Goal: Information Seeking & Learning: Learn about a topic

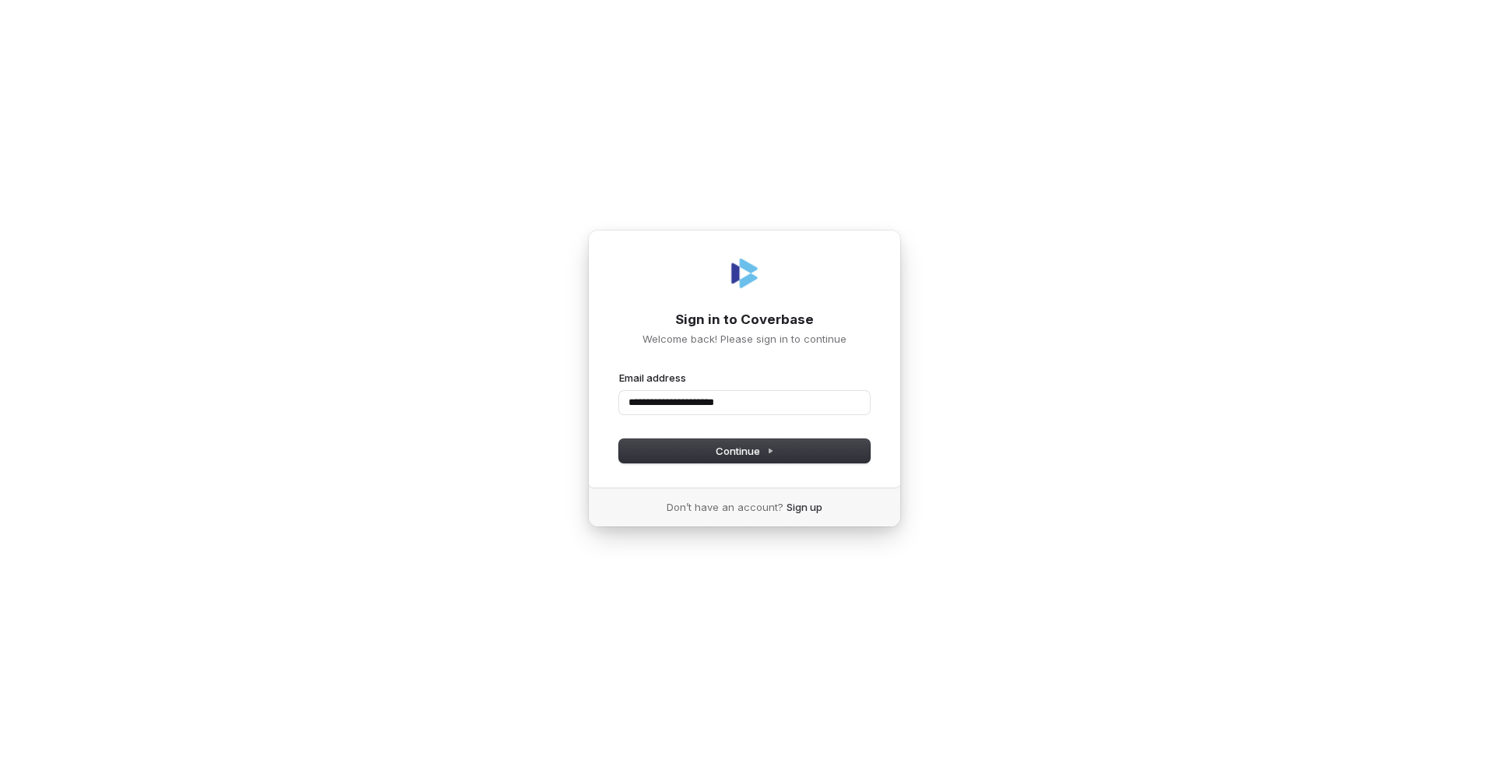
click at [619, 371] on button "submit" at bounding box center [619, 371] width 0 height 0
type input "**********"
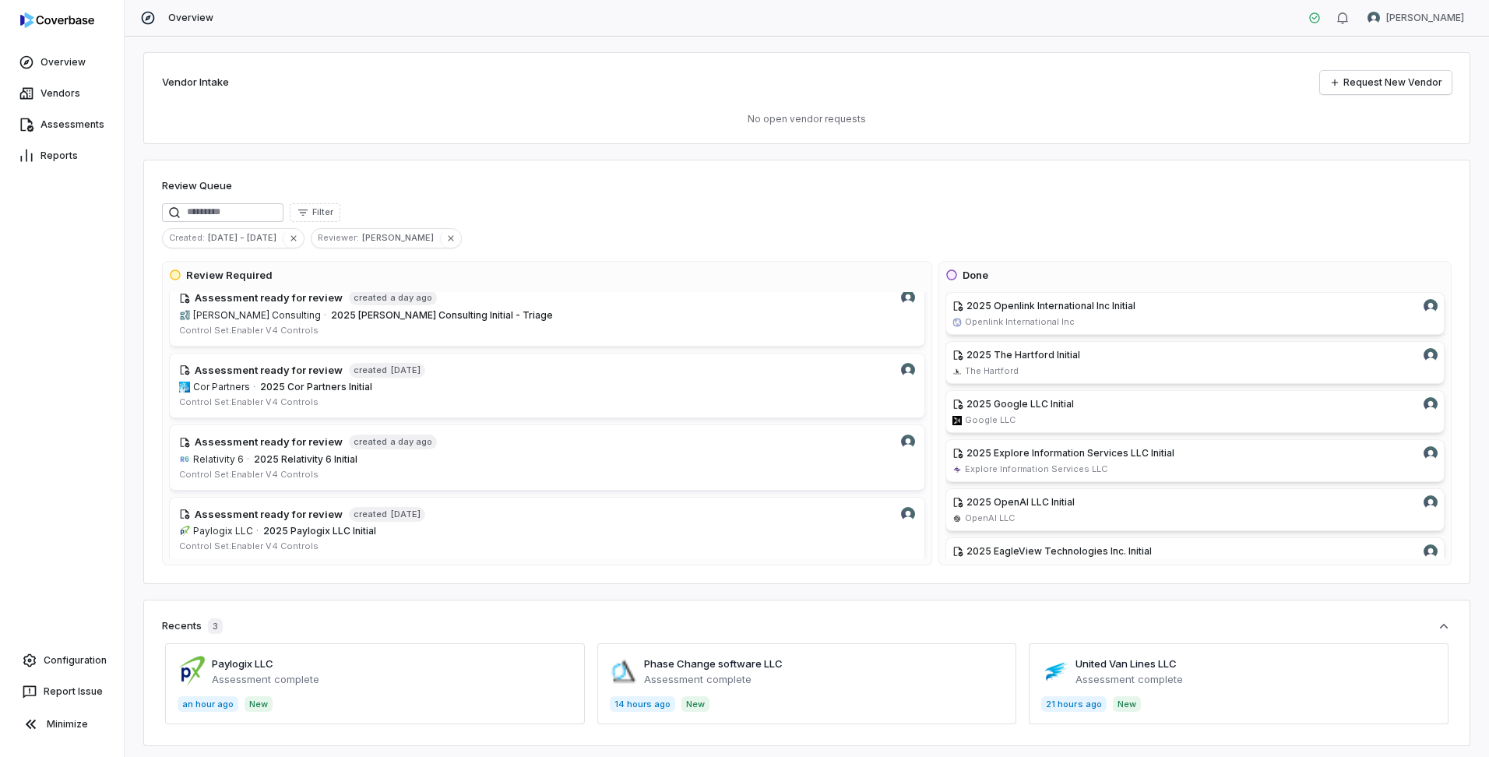
scroll to position [234, 0]
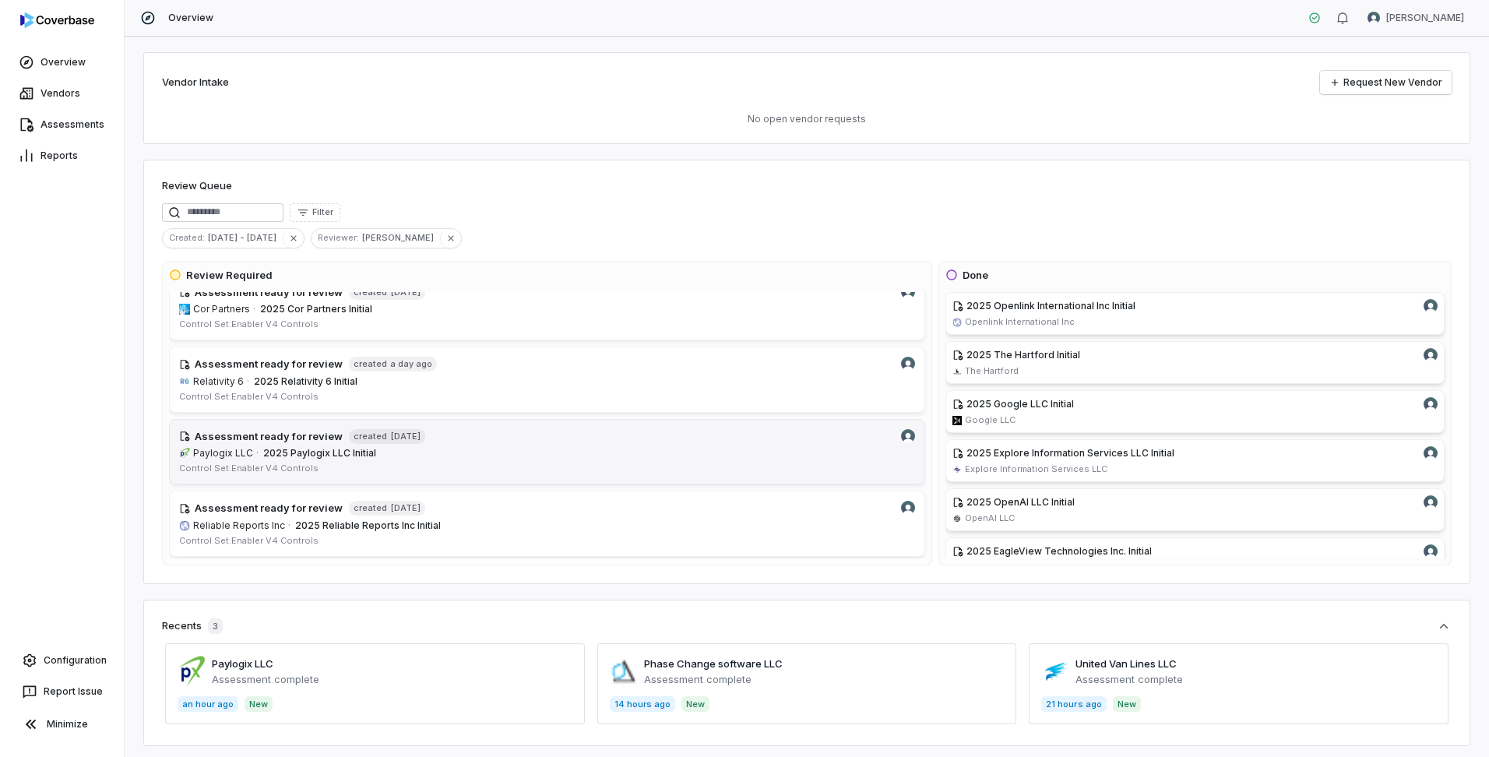
click at [510, 450] on span "2025 Paylogix LLC Initial" at bounding box center [589, 453] width 652 height 12
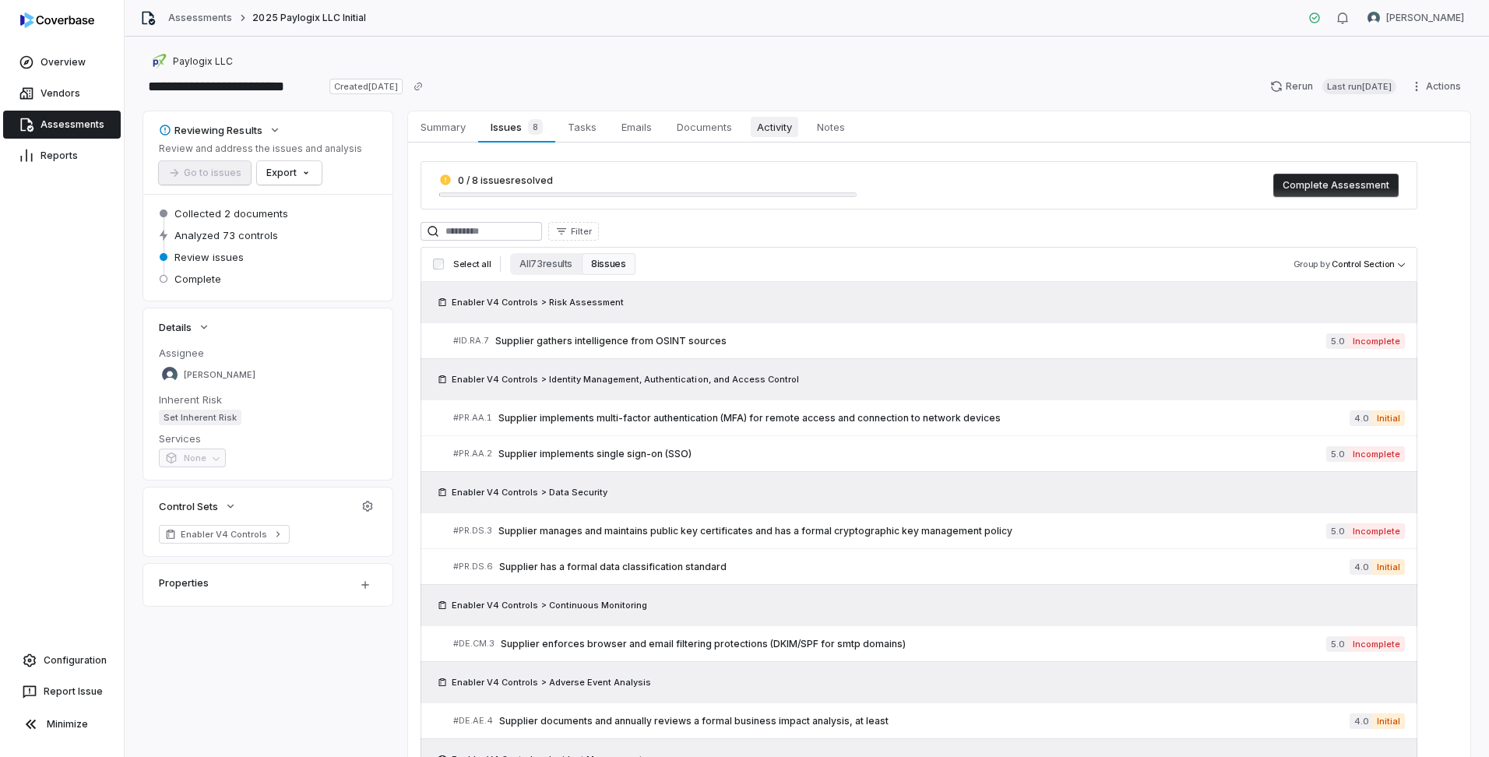
click at [783, 129] on span "Activity" at bounding box center [775, 127] width 48 height 20
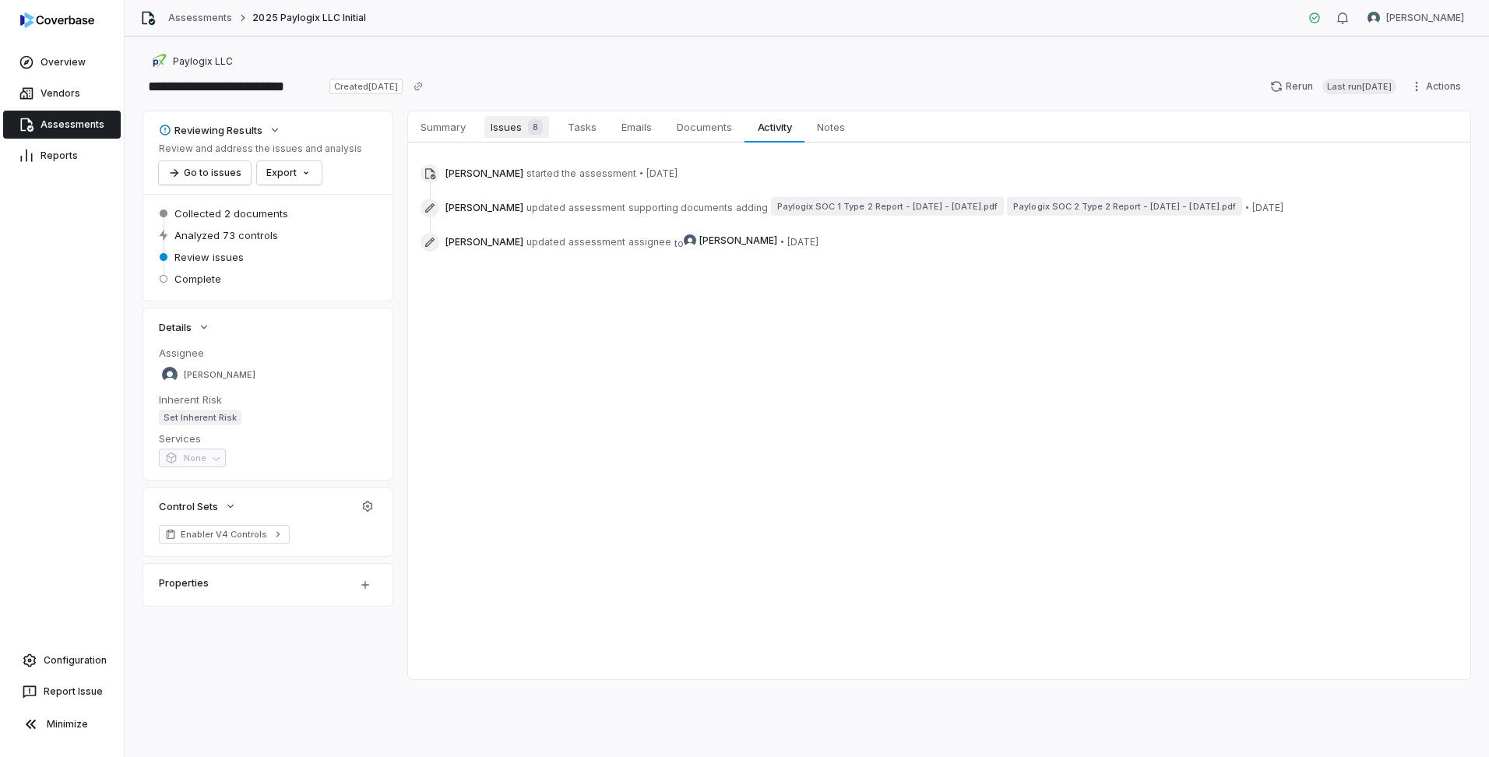
click at [512, 136] on span "Issues 8" at bounding box center [517, 127] width 65 height 22
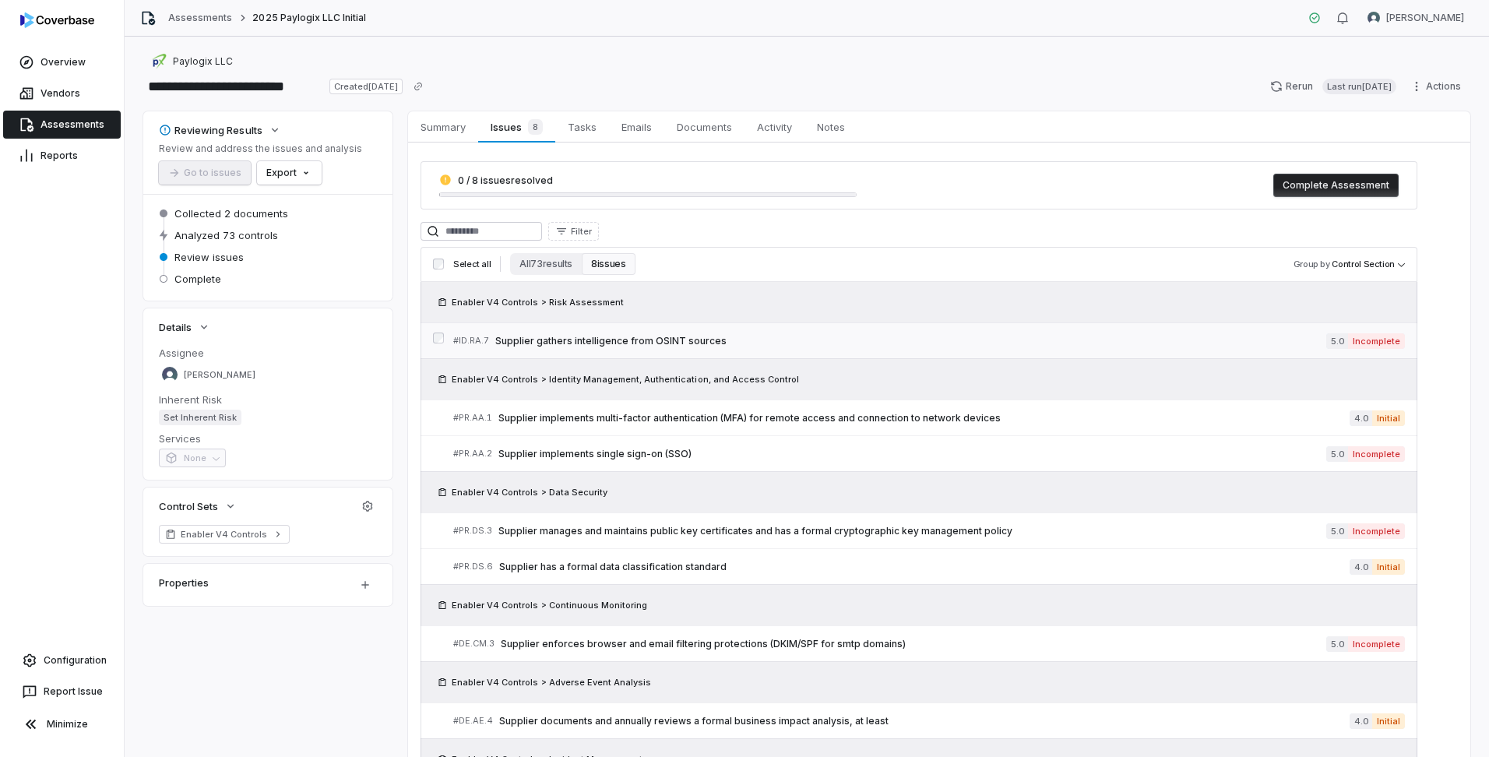
click at [709, 340] on span "Supplier gathers intelligence from OSINT sources" at bounding box center [910, 341] width 831 height 12
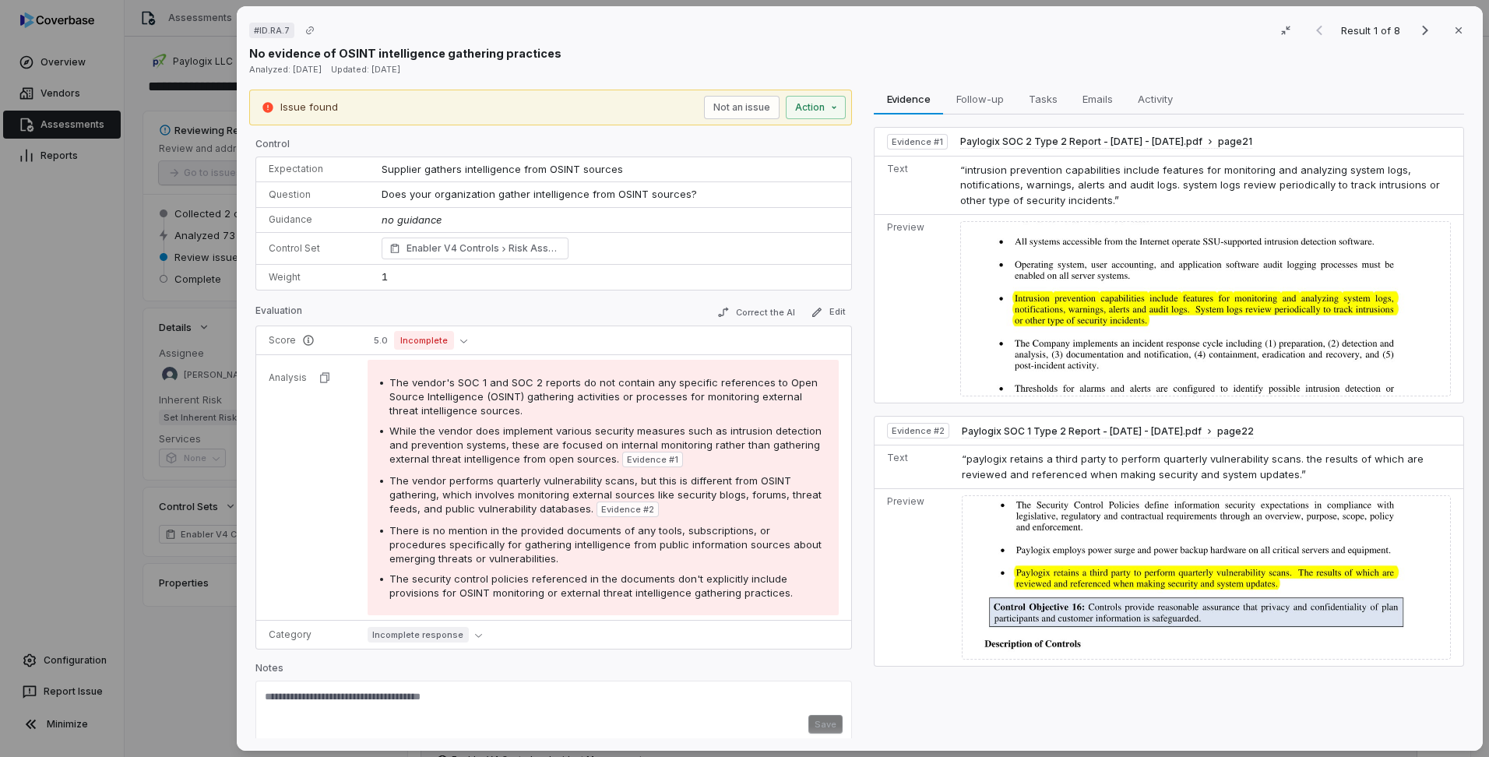
scroll to position [11, 0]
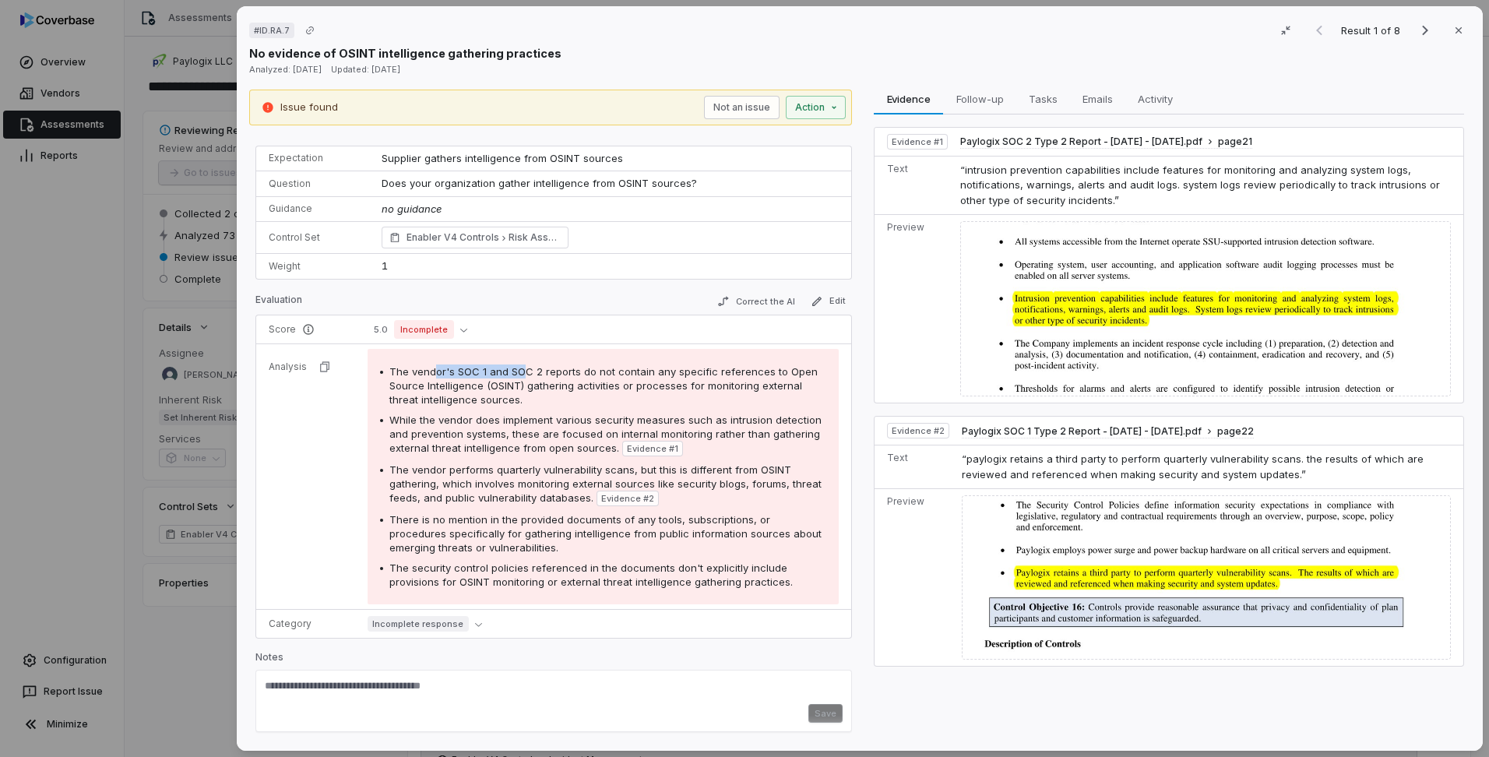
drag, startPoint x: 432, startPoint y: 370, endPoint x: 527, endPoint y: 371, distance: 94.3
click at [527, 371] on span "The vendor's SOC 1 and SOC 2 reports do not contain any specific references to …" at bounding box center [604, 385] width 428 height 41
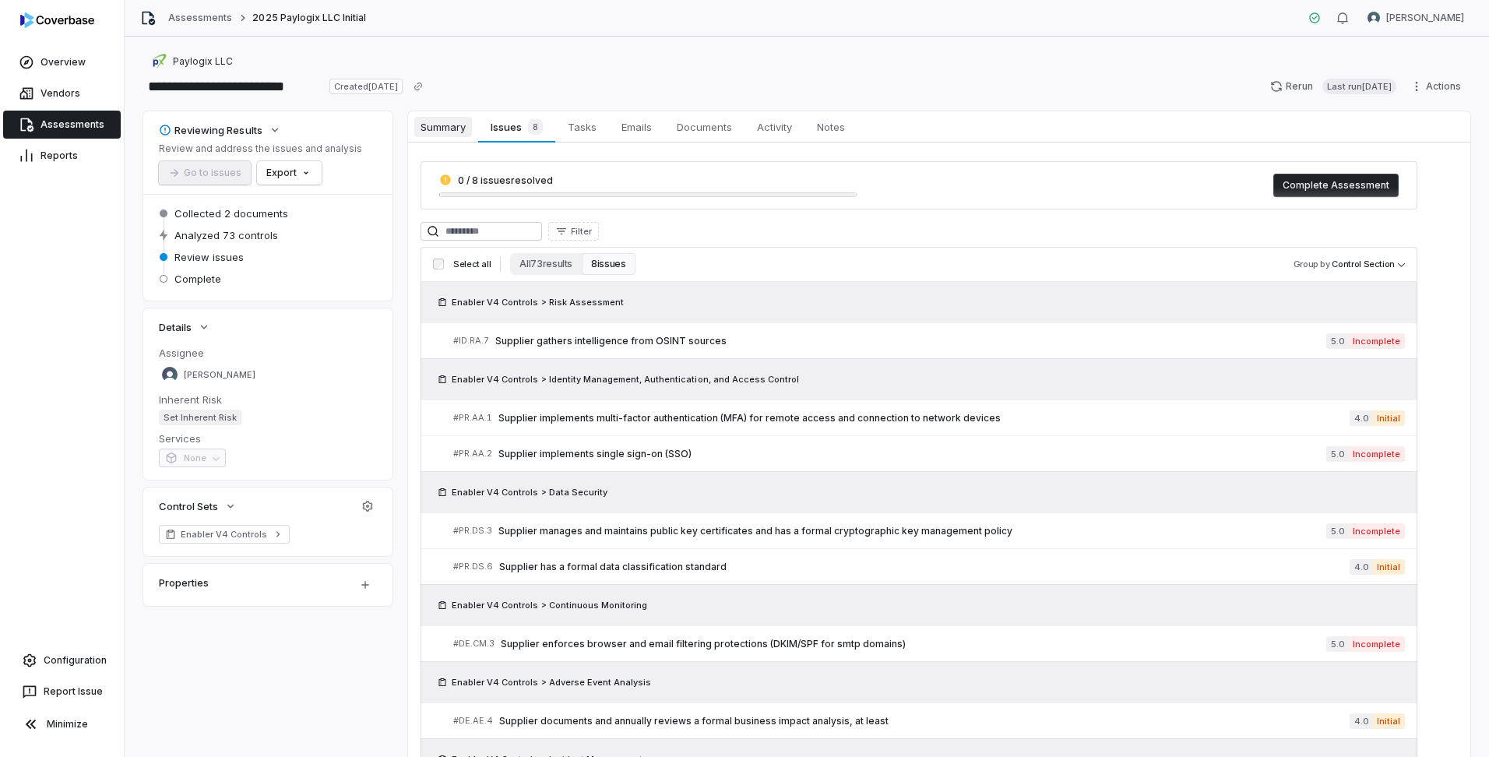
click at [453, 118] on span "Summary" at bounding box center [443, 127] width 58 height 20
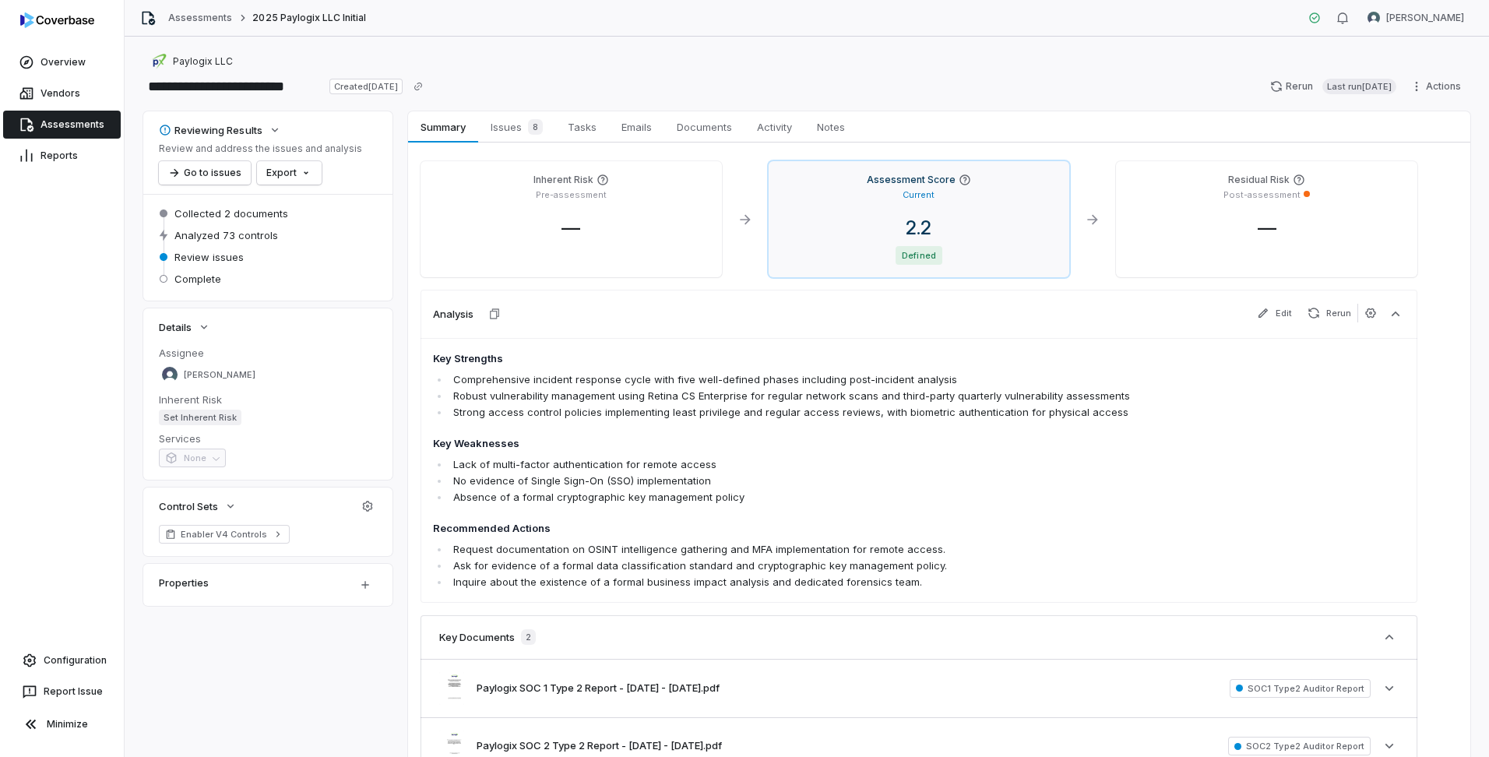
click at [882, 245] on div "2.2 Defined" at bounding box center [919, 241] width 277 height 48
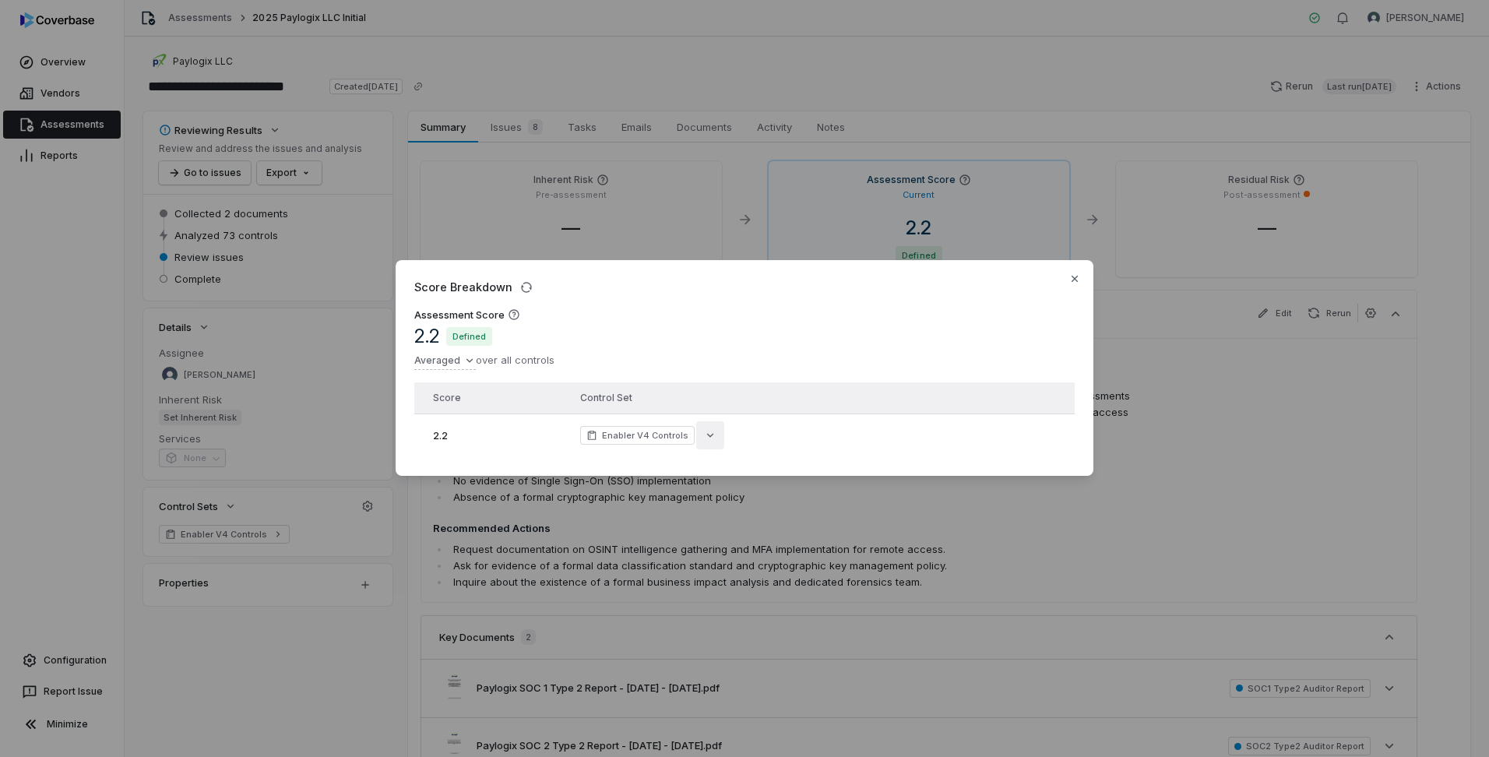
click at [710, 435] on icon "button" at bounding box center [710, 435] width 12 height 12
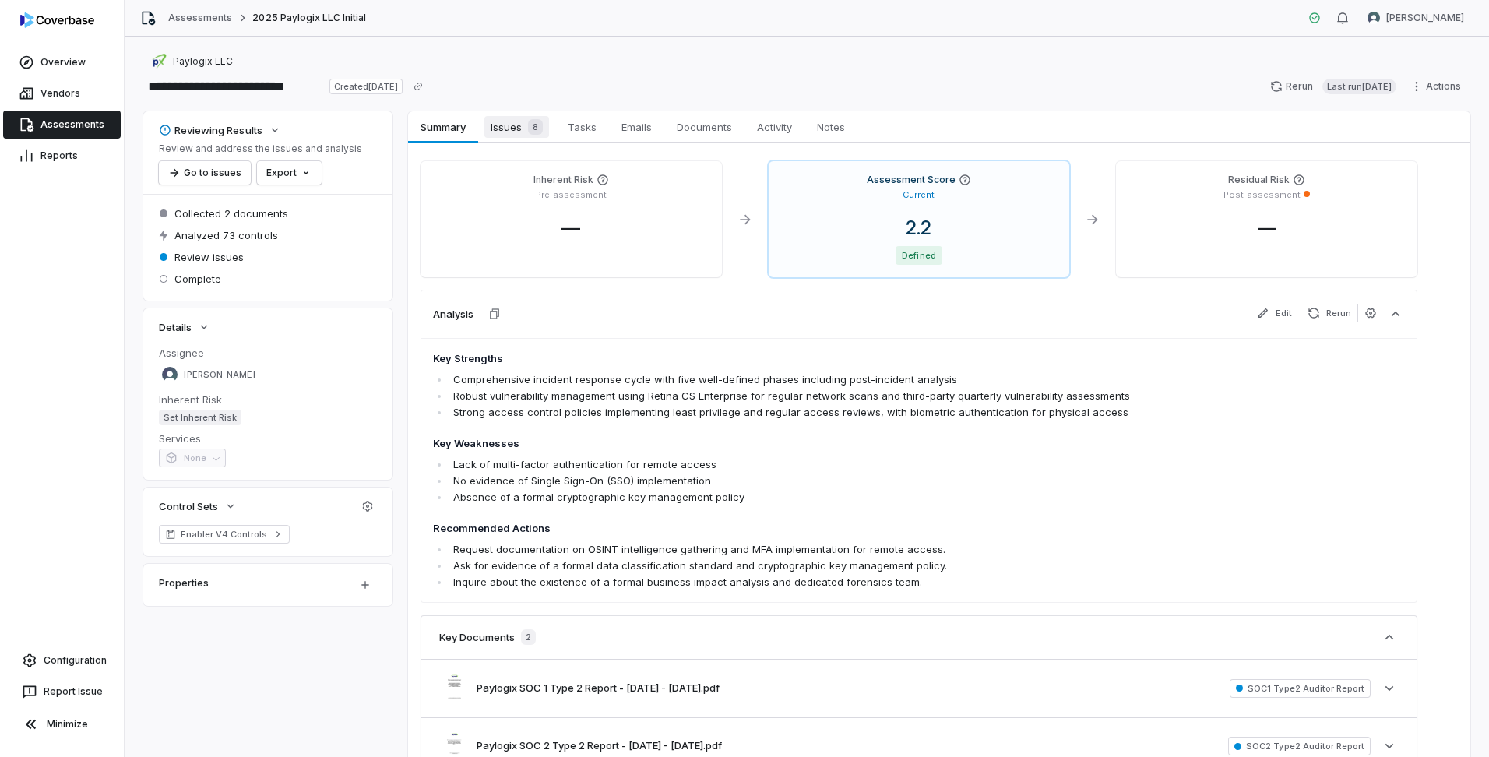
click at [513, 138] on link "Issues 8 Issues 8" at bounding box center [516, 126] width 77 height 31
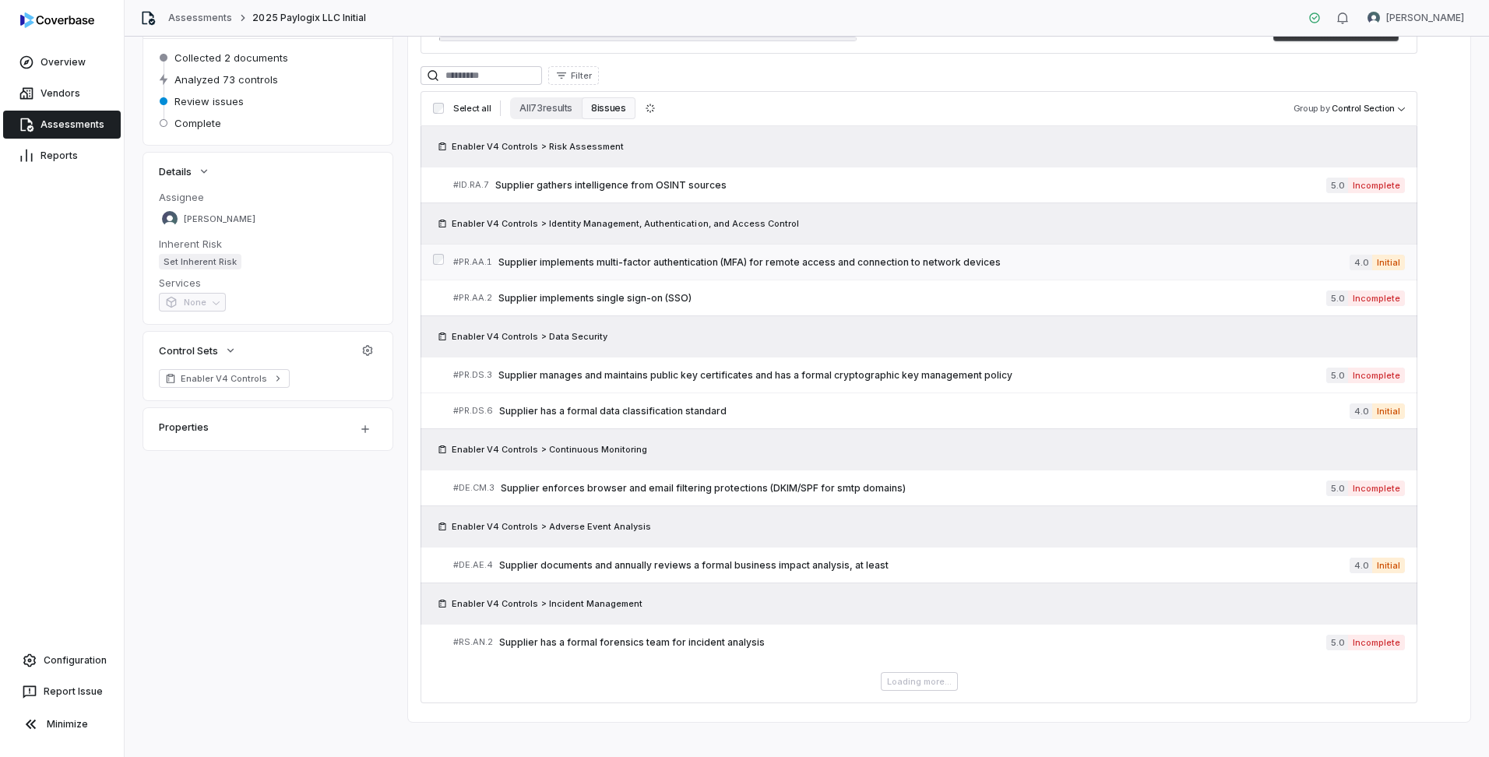
scroll to position [127, 0]
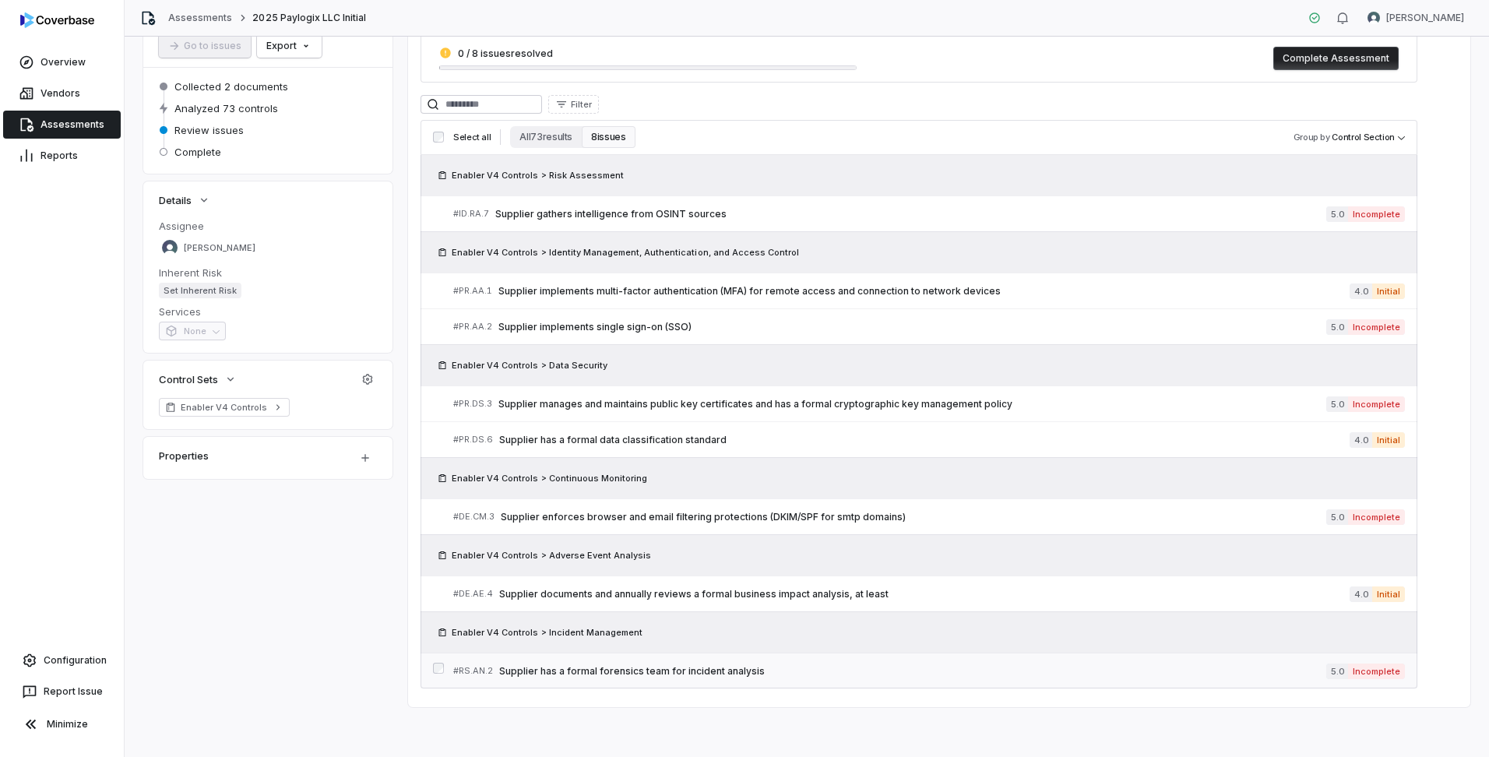
click at [727, 675] on span "Supplier has a formal forensics team for incident analysis" at bounding box center [912, 671] width 827 height 12
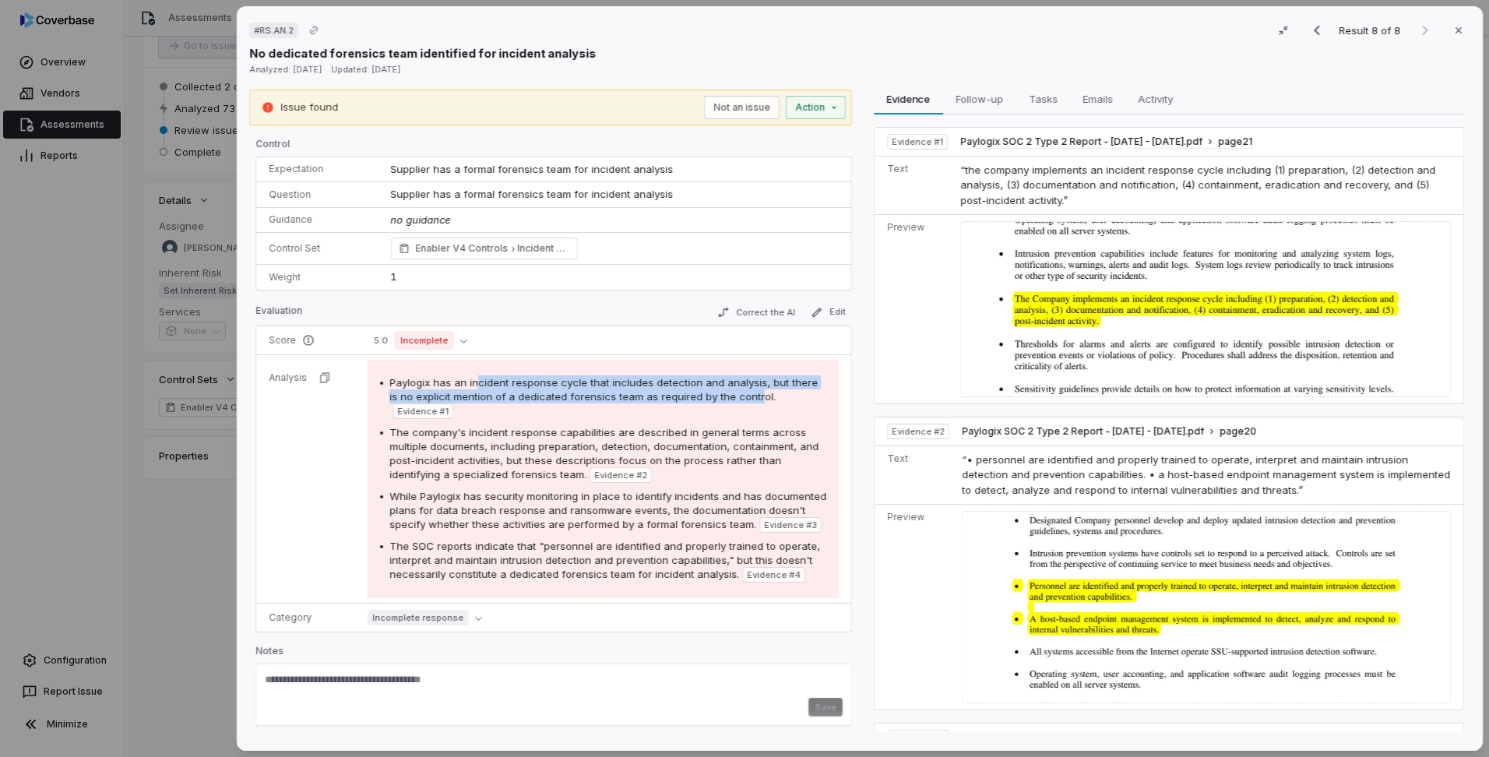
drag, startPoint x: 475, startPoint y: 388, endPoint x: 757, endPoint y: 400, distance: 282.3
click at [757, 400] on span "Paylogix has an incident response cycle that includes detection and analysis, b…" at bounding box center [604, 389] width 428 height 26
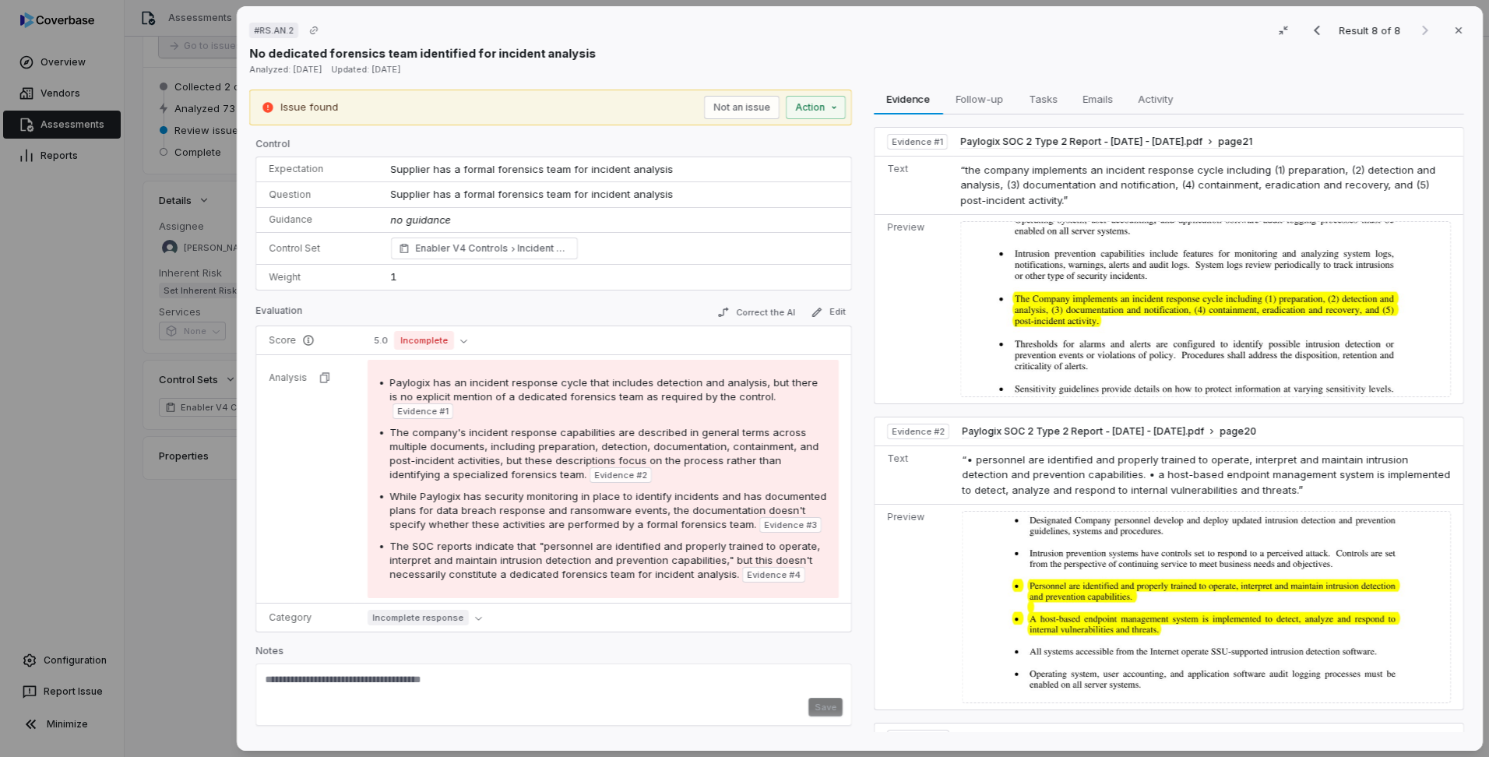
click at [548, 454] on span "The company's incident response capabilities are described in general terms acr…" at bounding box center [604, 453] width 429 height 55
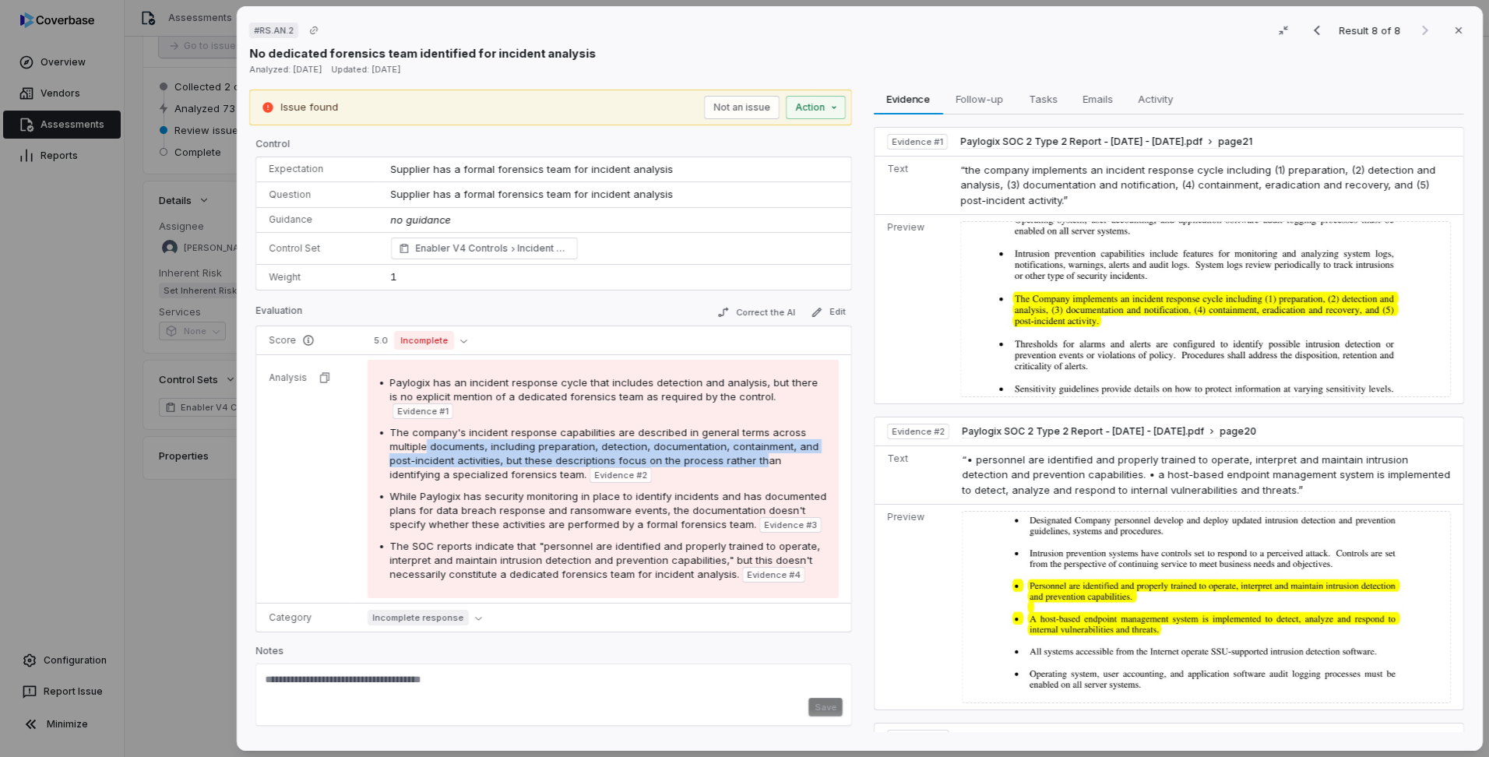
drag, startPoint x: 460, startPoint y: 446, endPoint x: 769, endPoint y: 468, distance: 309.3
click at [769, 468] on div "The company's incident response capabilities are described in general terms acr…" at bounding box center [608, 454] width 437 height 58
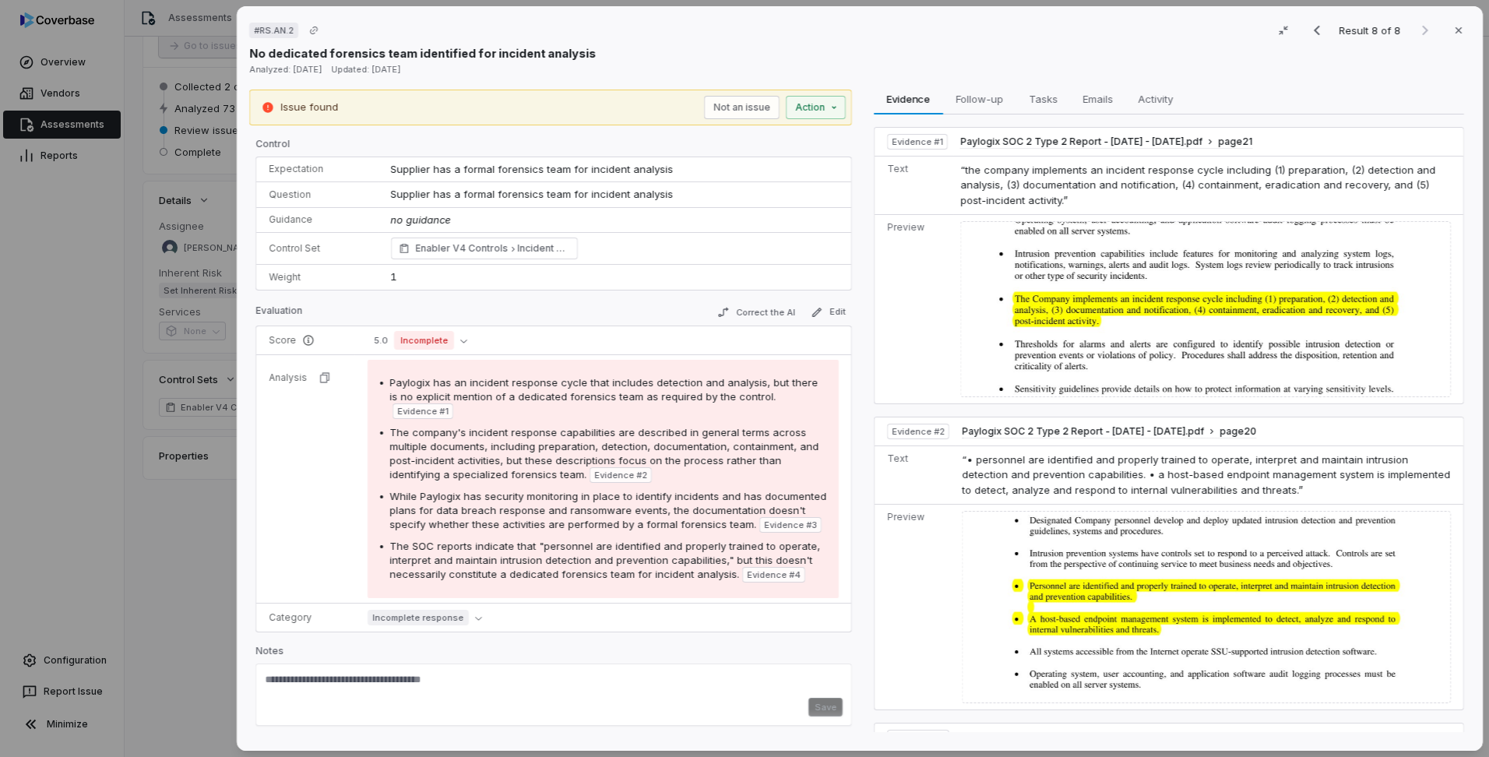
click at [474, 492] on span "While Paylogix has security monitoring in place to identify incidents and has d…" at bounding box center [608, 510] width 437 height 41
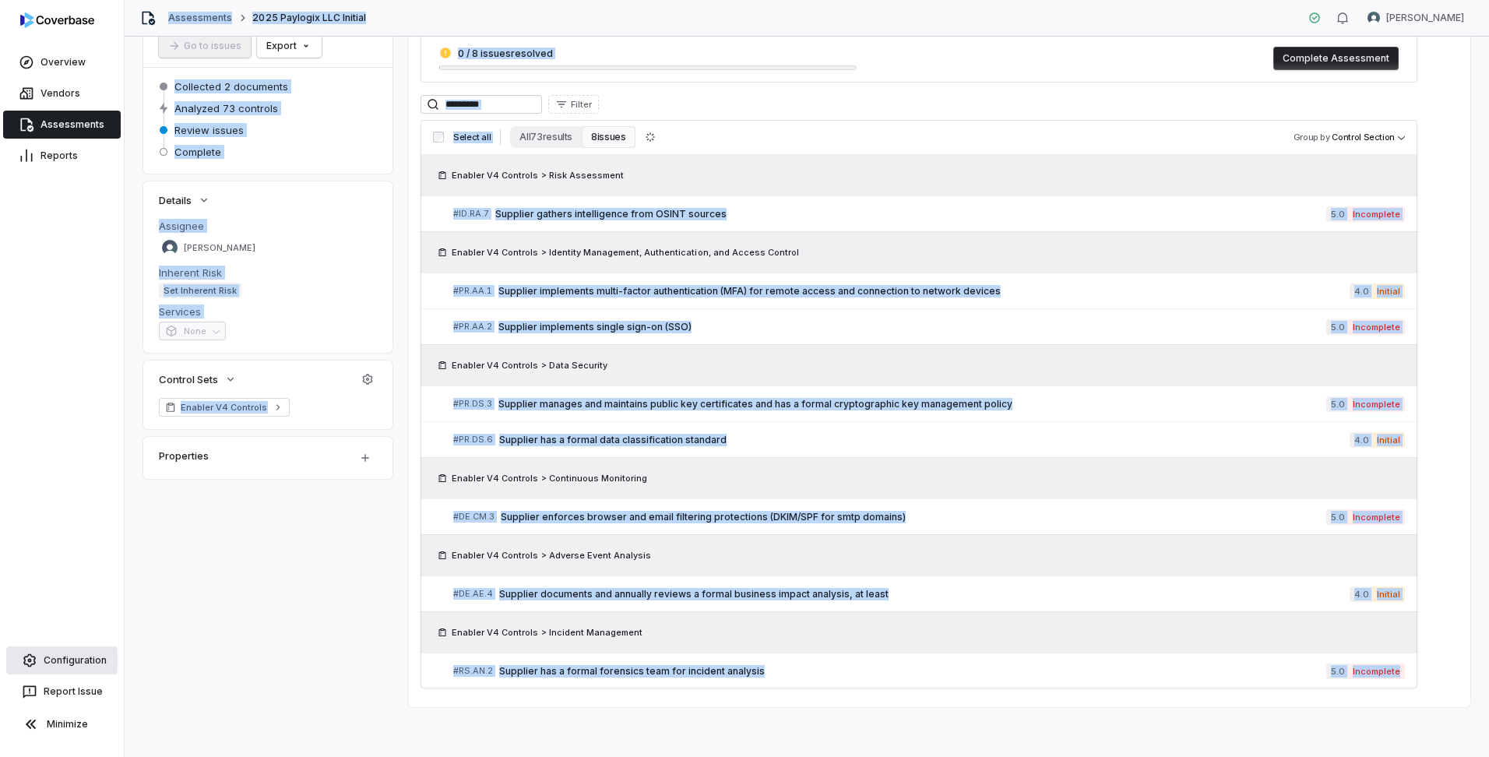
click at [65, 661] on link "Configuration" at bounding box center [61, 661] width 111 height 28
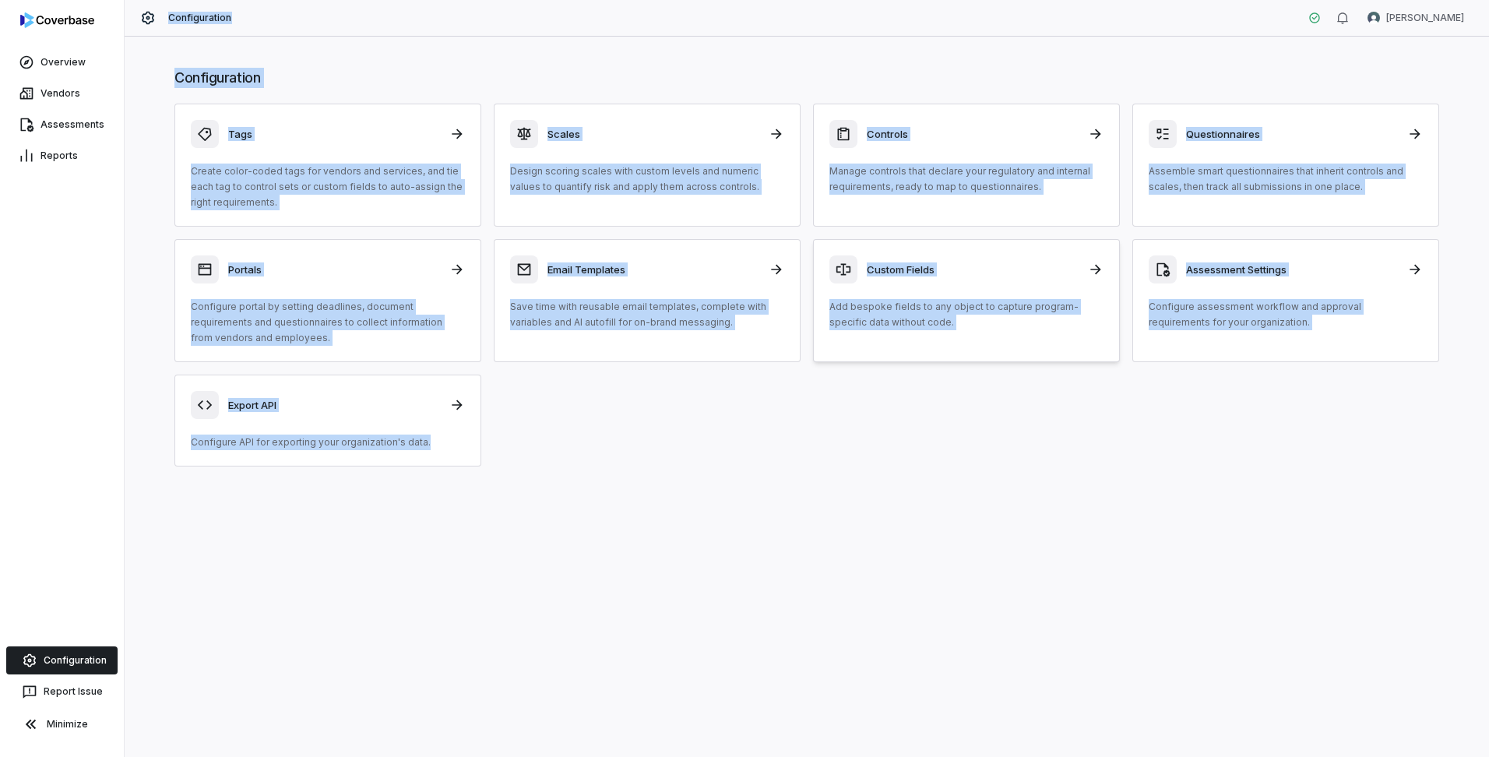
click at [982, 354] on link "Custom Fields Add bespoke fields to any object to capture program-specific data…" at bounding box center [966, 300] width 307 height 123
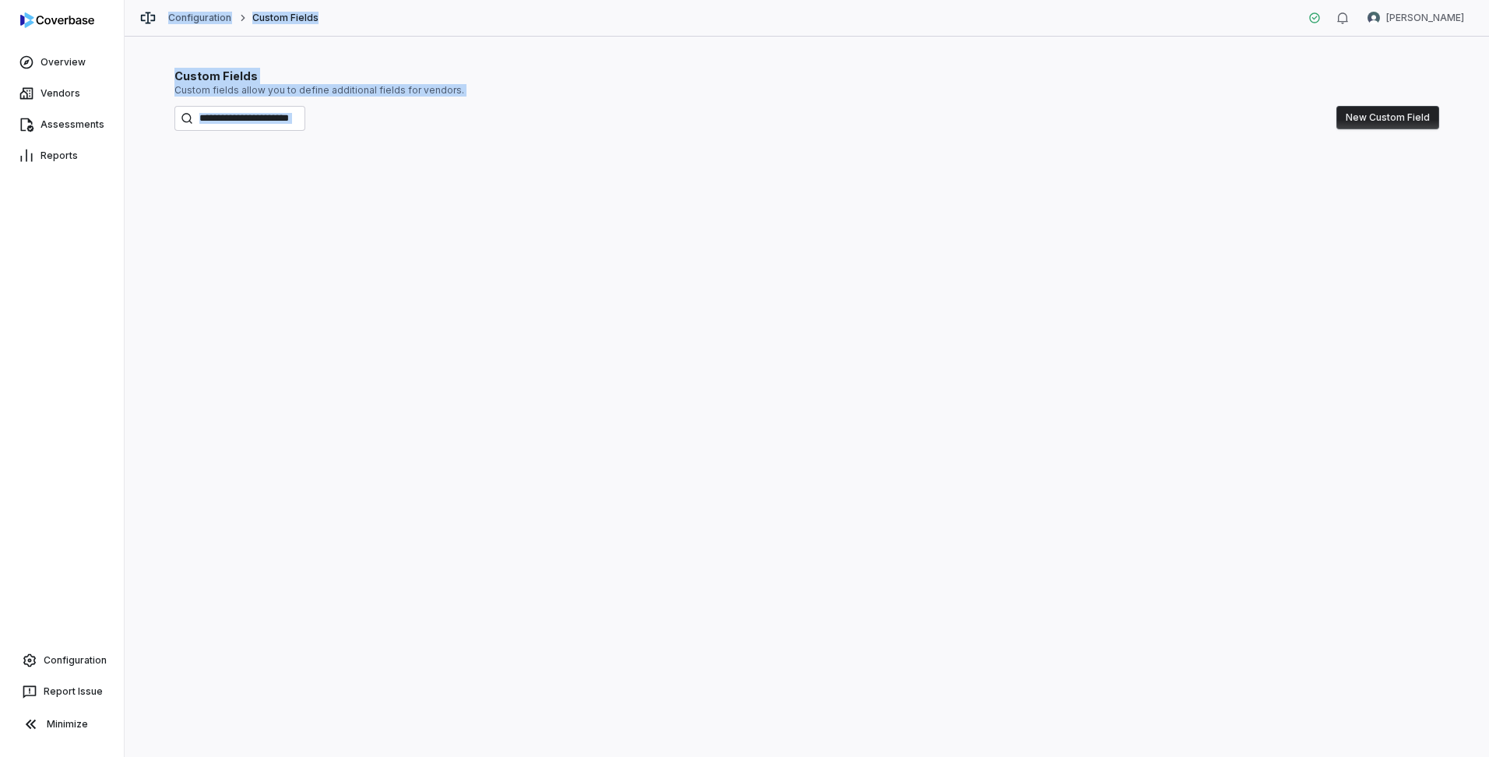
click at [422, 234] on div "Custom Fields Custom fields allow you to define additional fields for vendors. …" at bounding box center [807, 397] width 1365 height 721
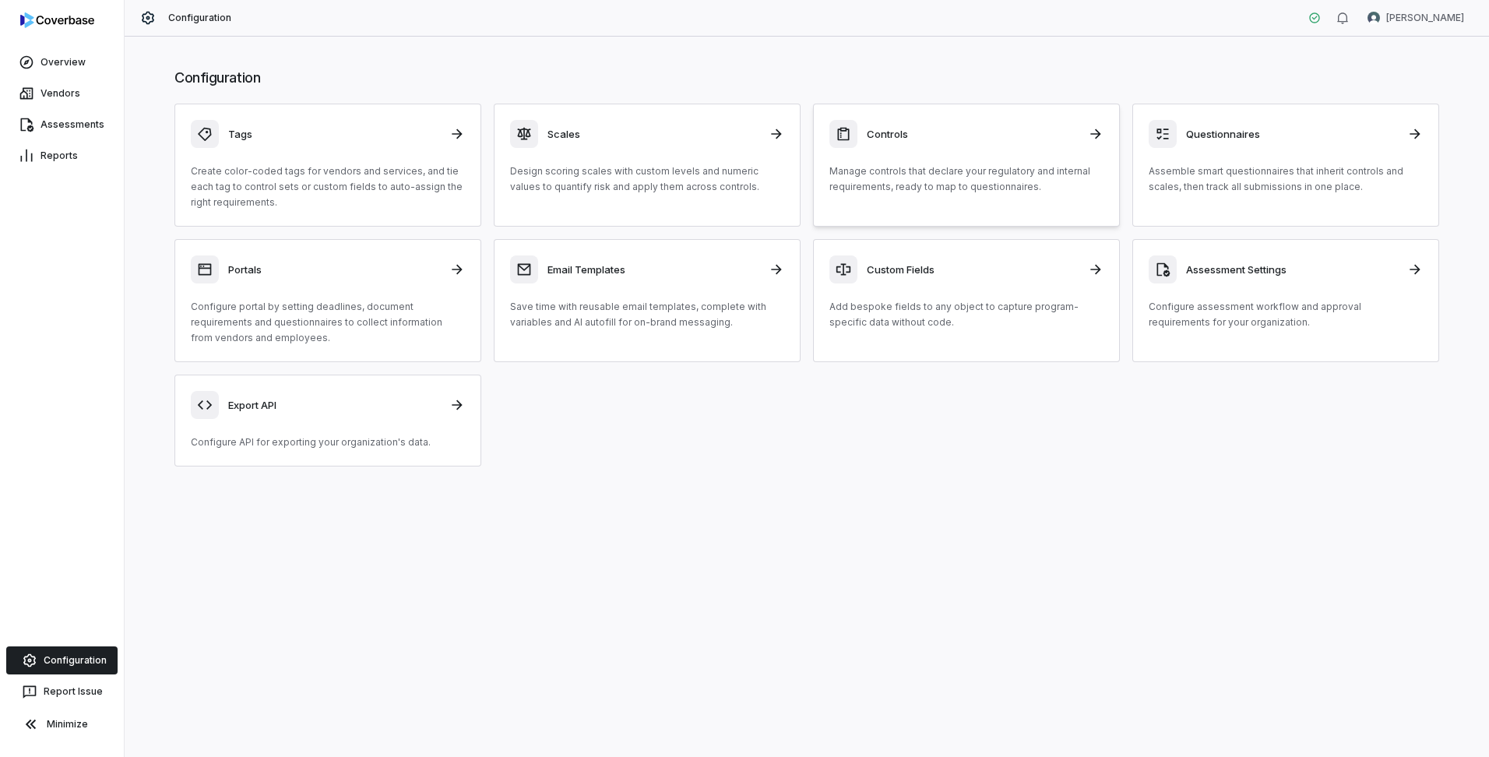
click at [956, 144] on div "Controls" at bounding box center [967, 134] width 274 height 28
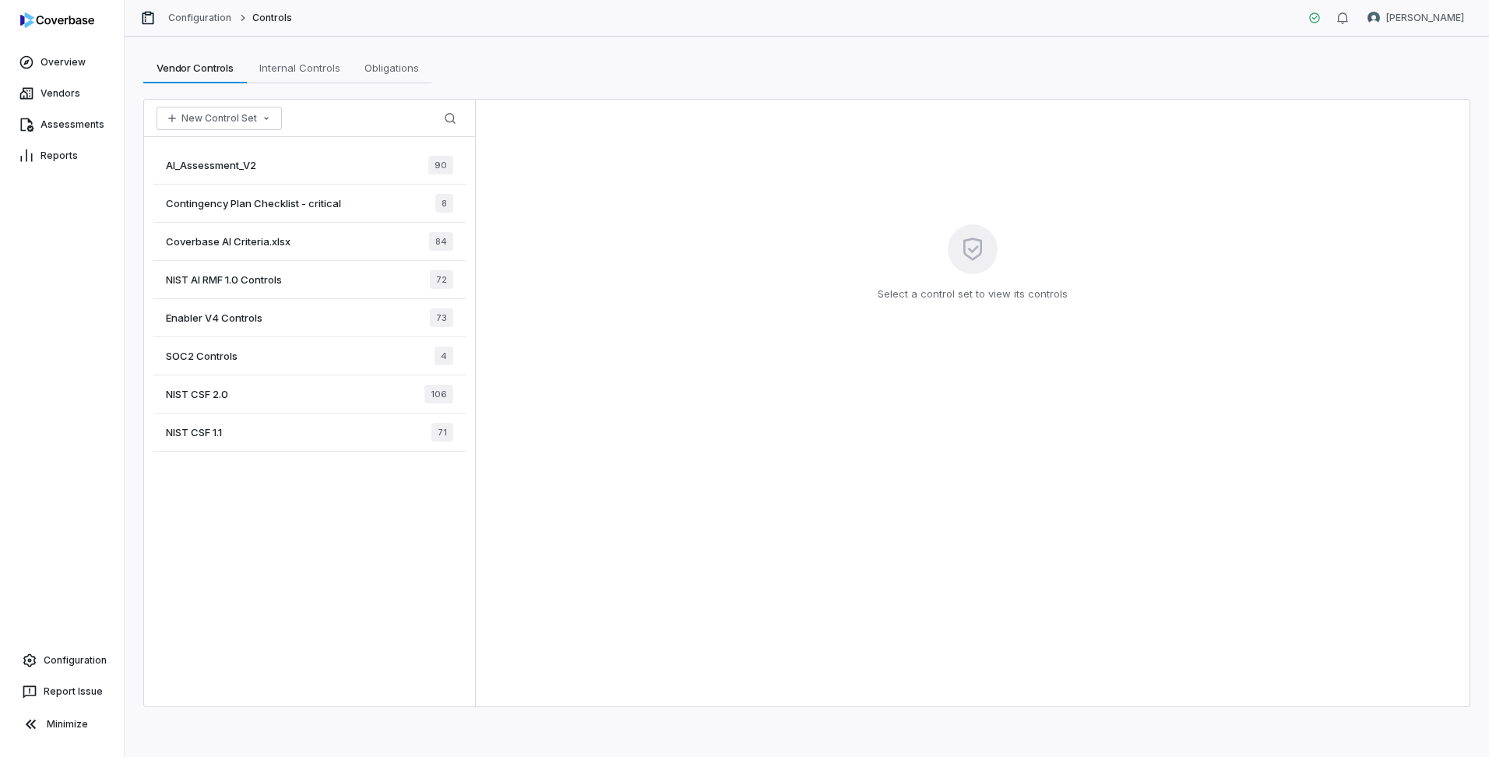
click at [220, 318] on span "Enabler V4 Controls" at bounding box center [214, 318] width 97 height 14
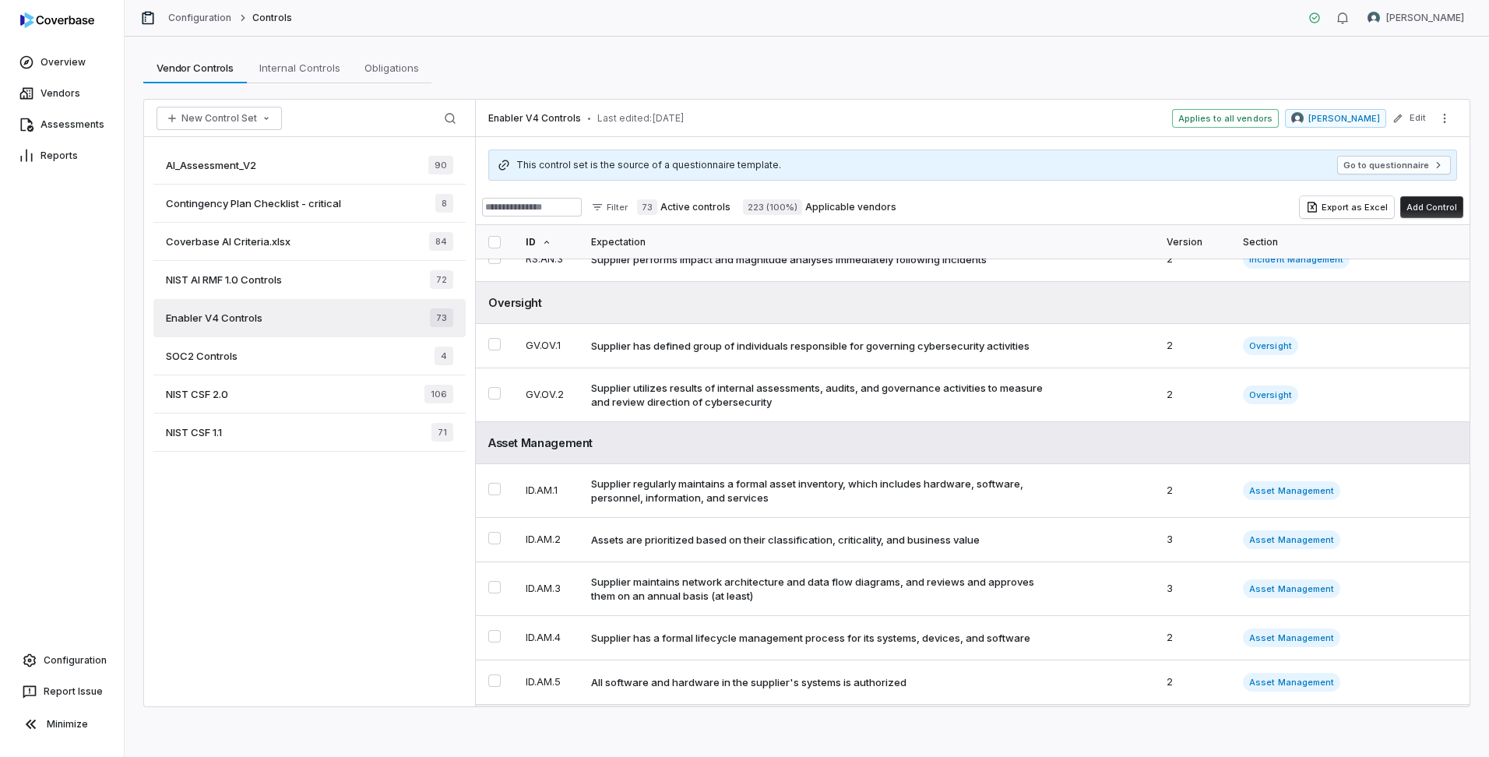
scroll to position [1169, 0]
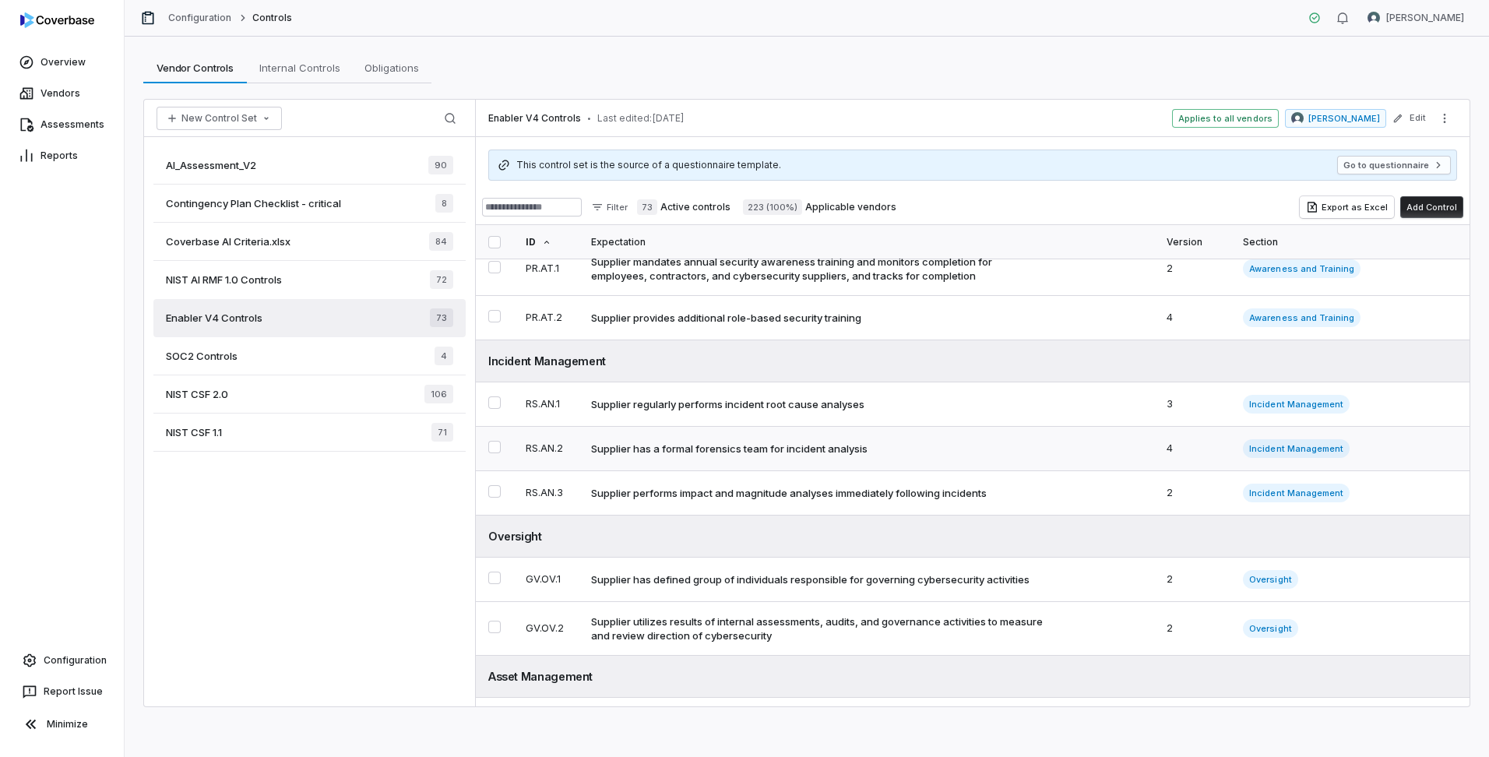
click at [661, 456] on div "Supplier has a formal forensics team for incident analysis" at bounding box center [729, 449] width 277 height 14
click at [71, 135] on link "Assessments" at bounding box center [62, 125] width 118 height 28
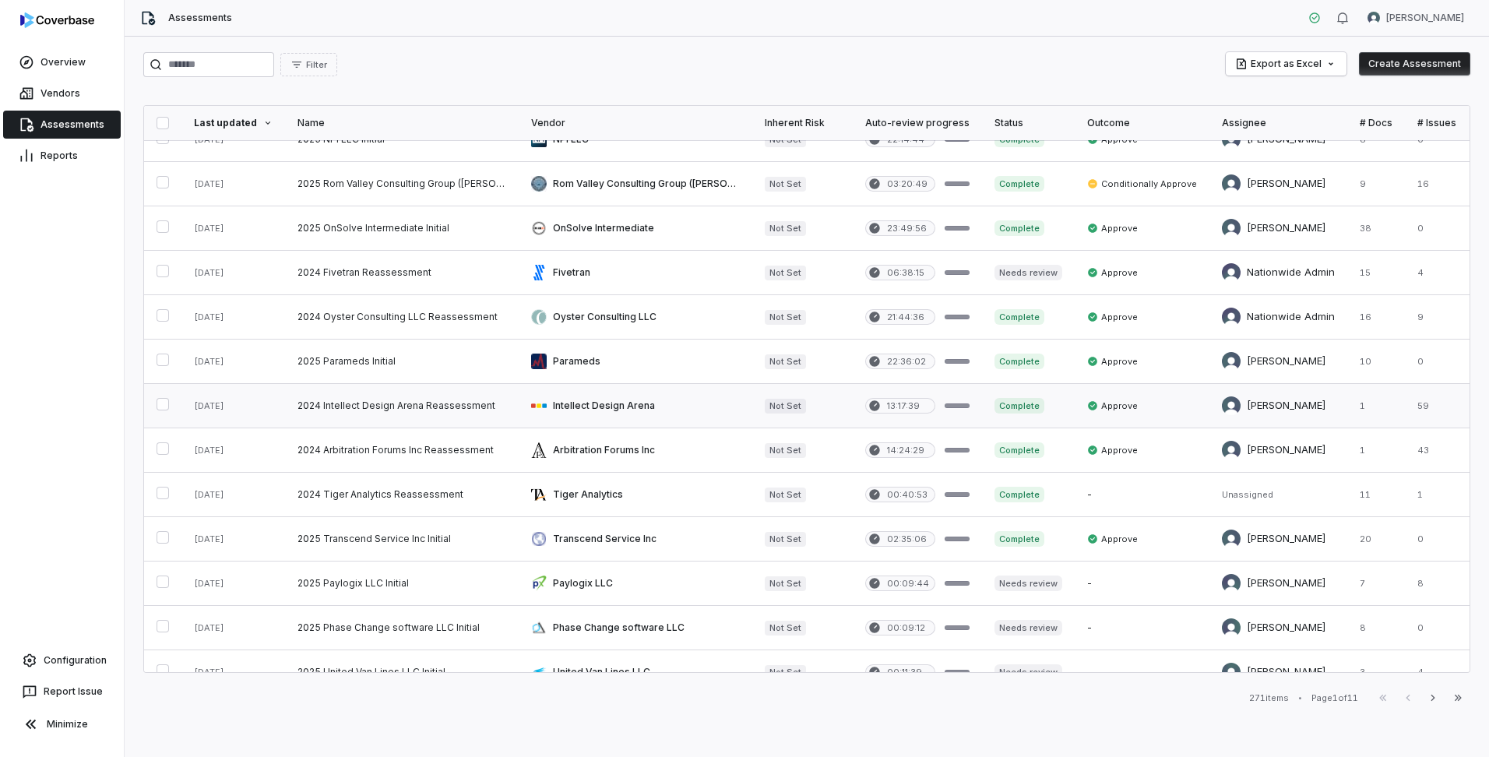
scroll to position [234, 0]
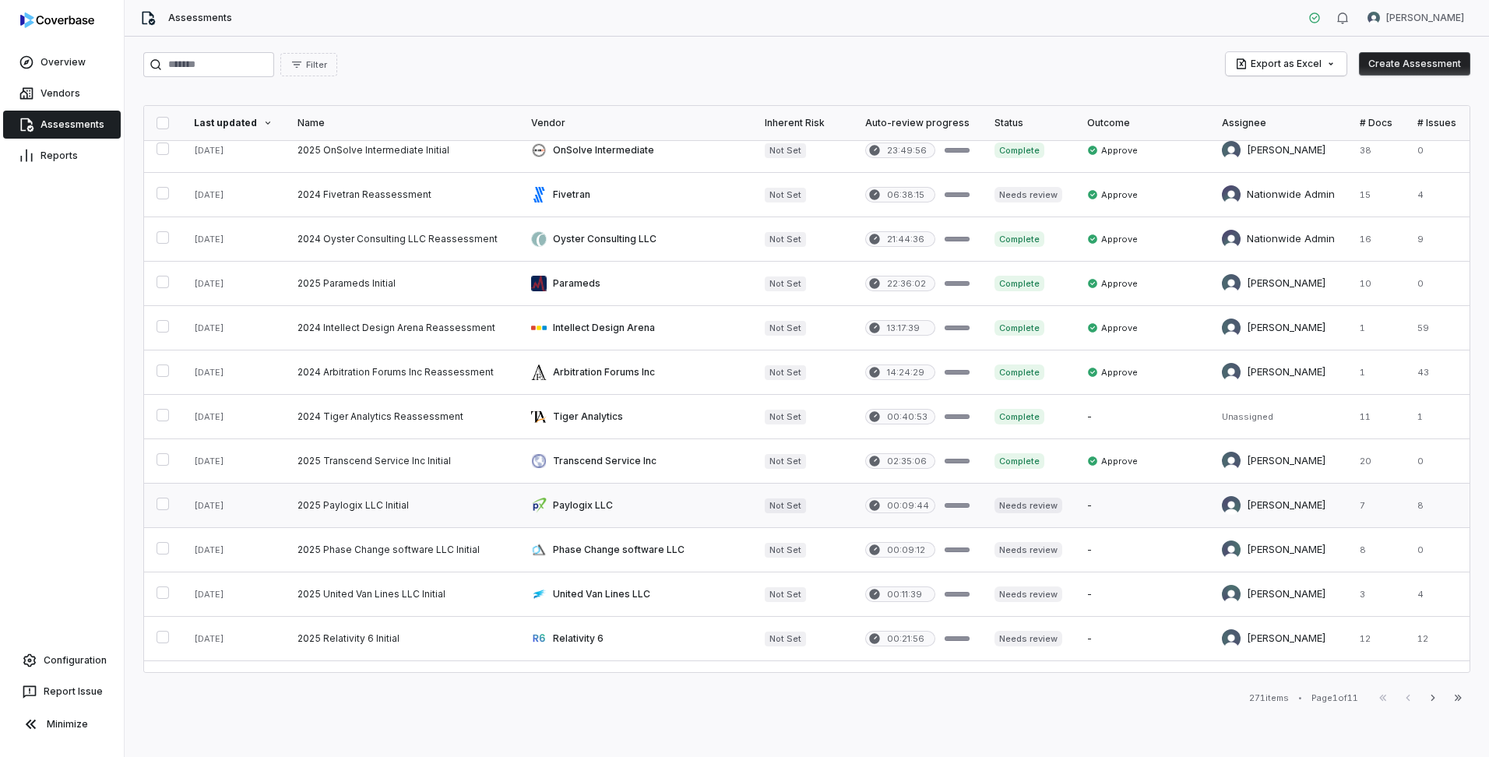
click at [471, 504] on link at bounding box center [402, 506] width 234 height 44
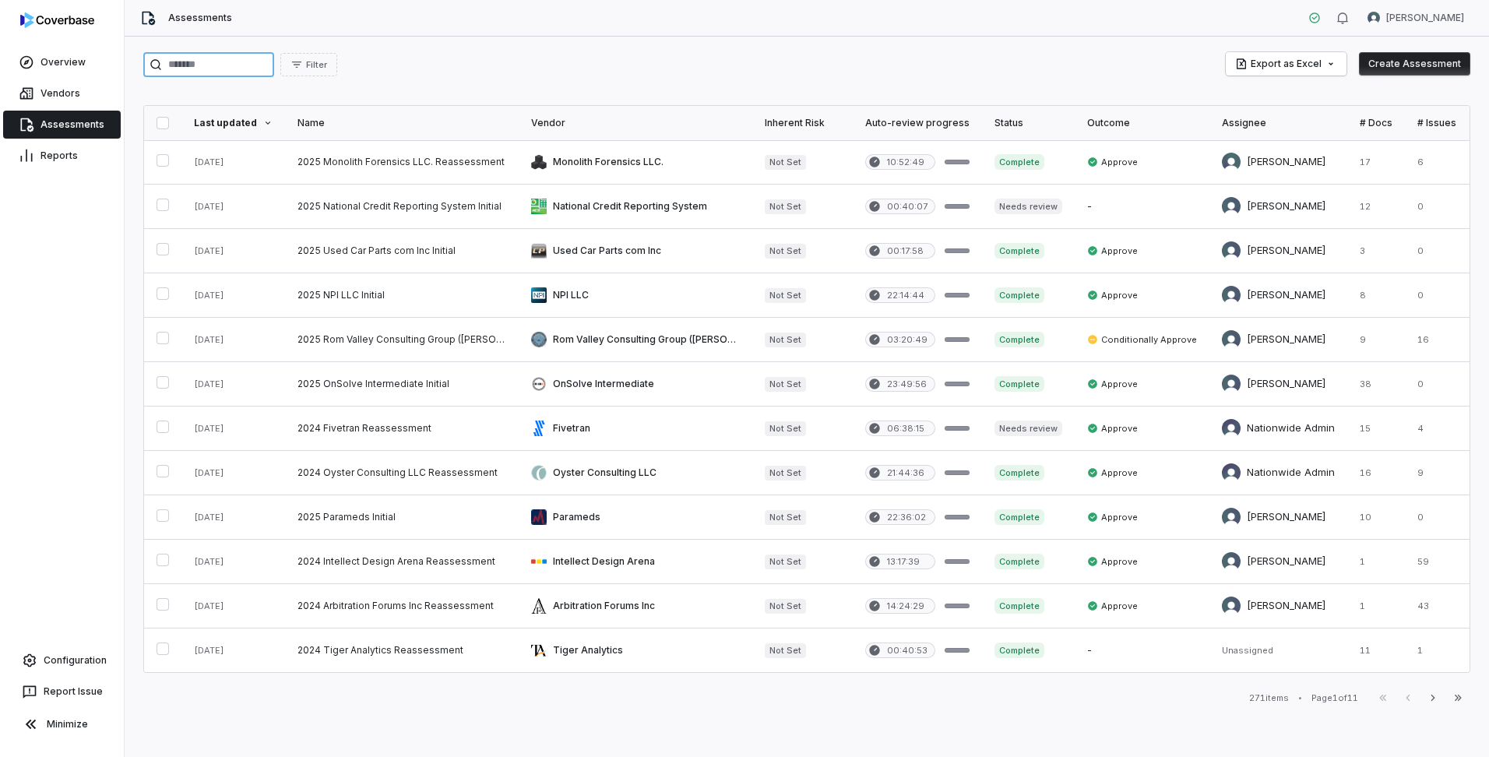
click at [233, 67] on input "search" at bounding box center [208, 64] width 131 height 25
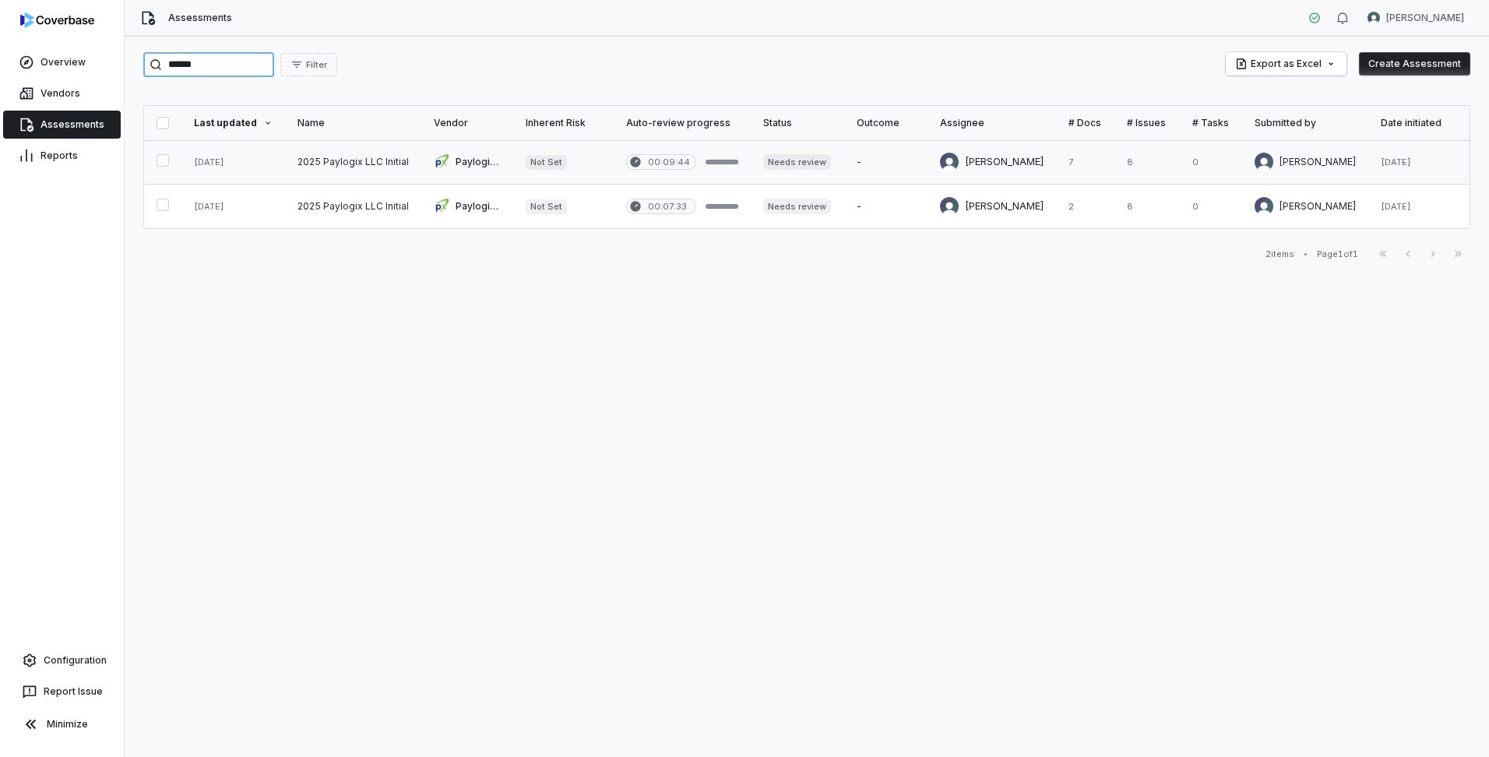
type input "******"
click at [434, 166] on link at bounding box center [467, 162] width 92 height 44
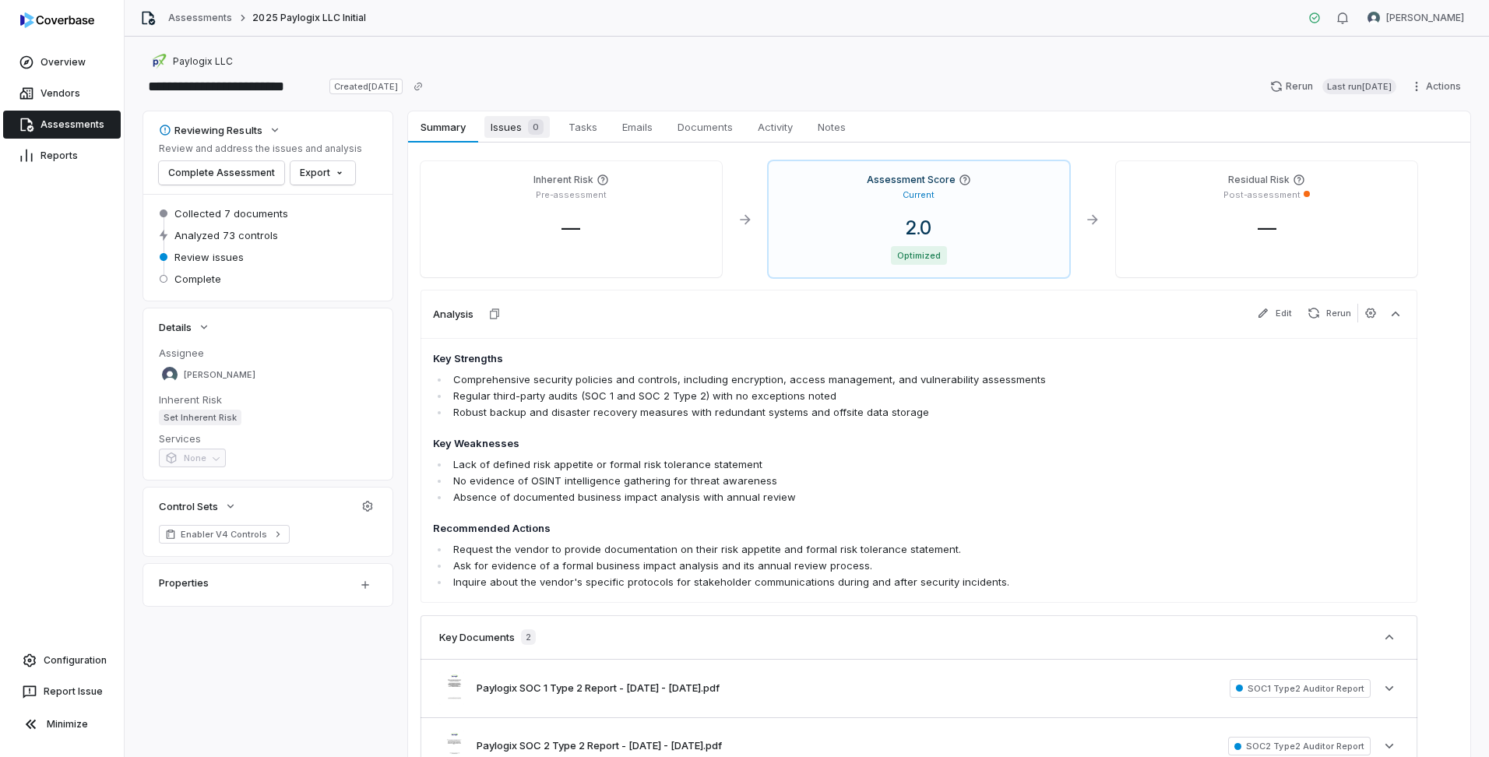
click at [508, 131] on span "Issues 0" at bounding box center [517, 127] width 65 height 22
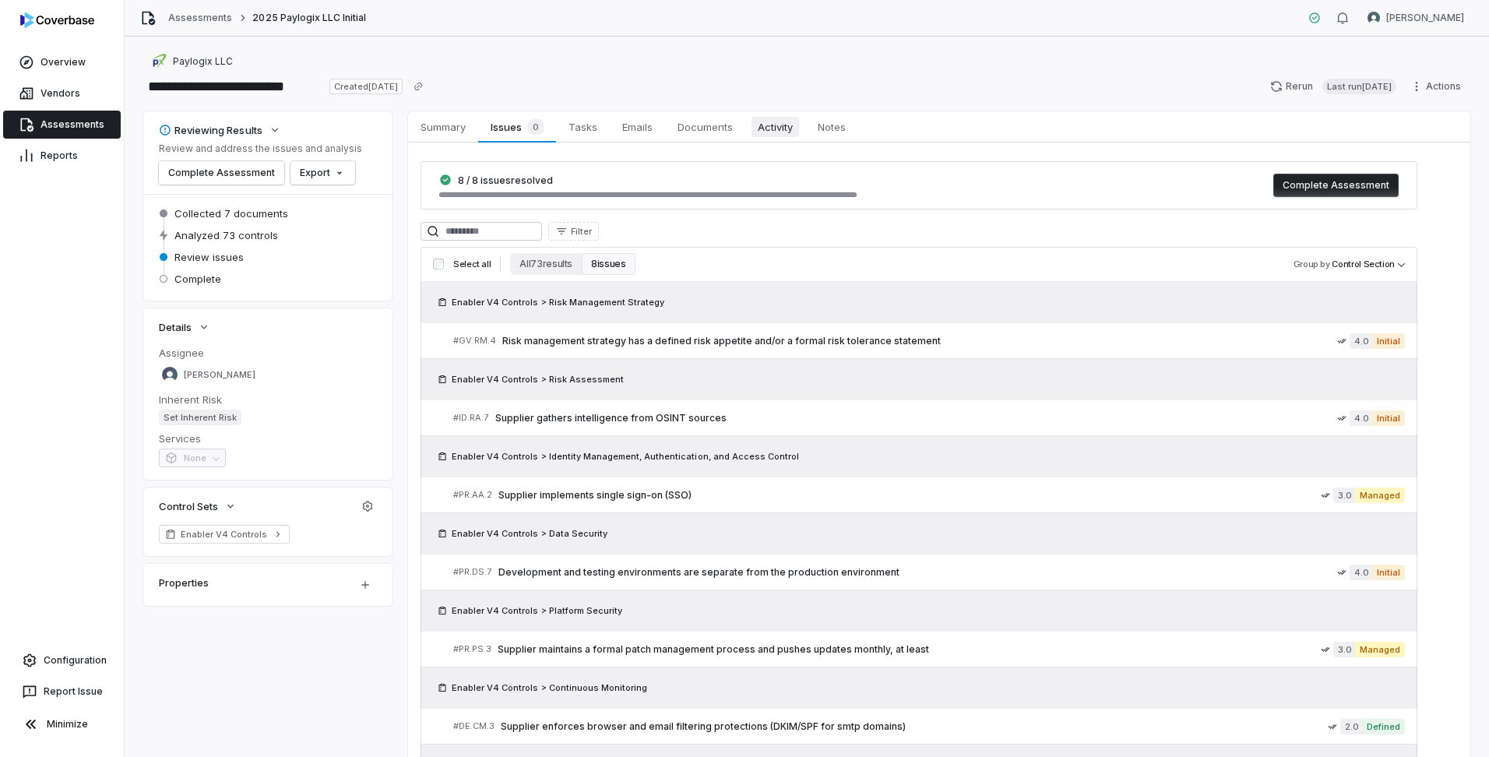
click at [781, 136] on span "Activity" at bounding box center [776, 127] width 48 height 20
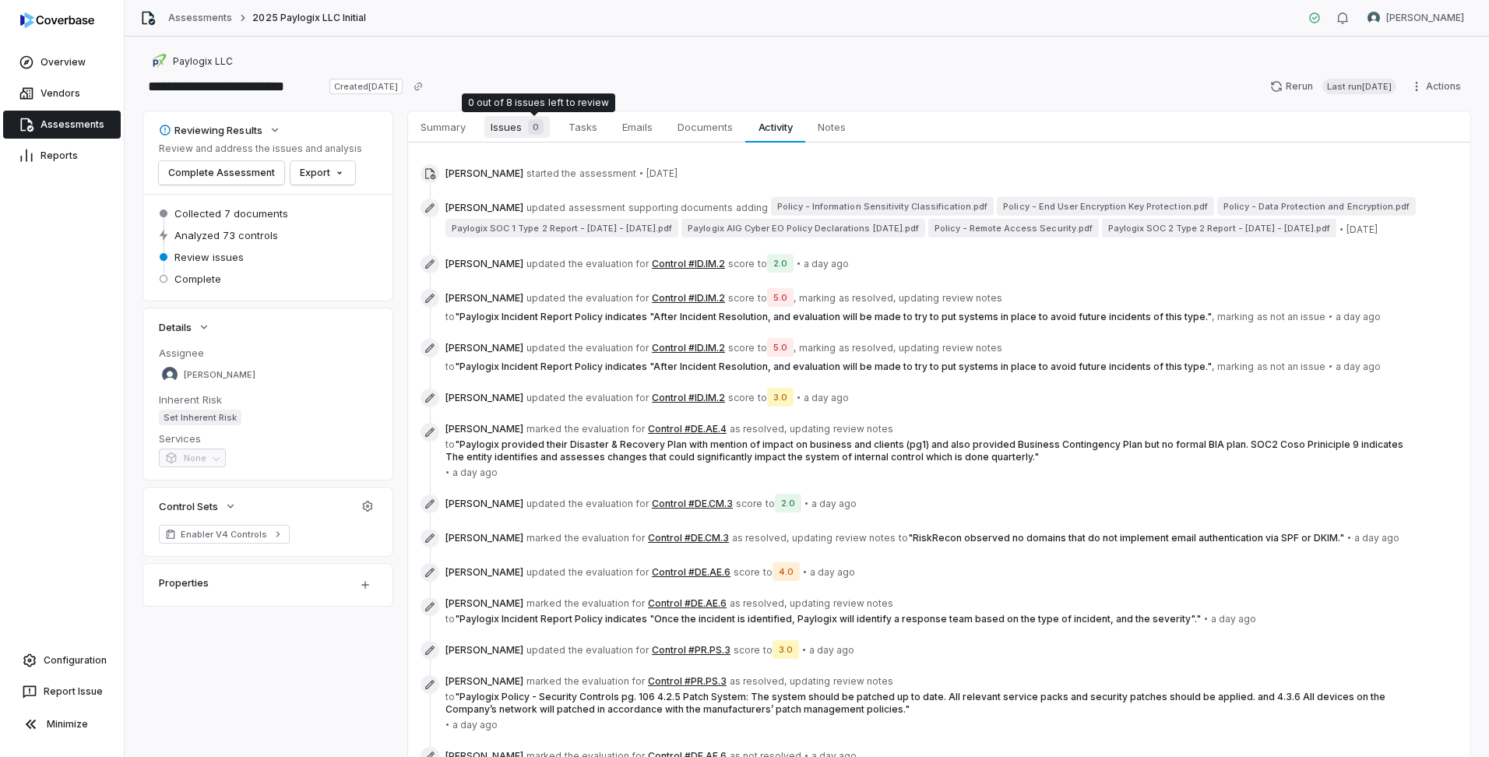
click at [527, 132] on div "0" at bounding box center [533, 127] width 22 height 16
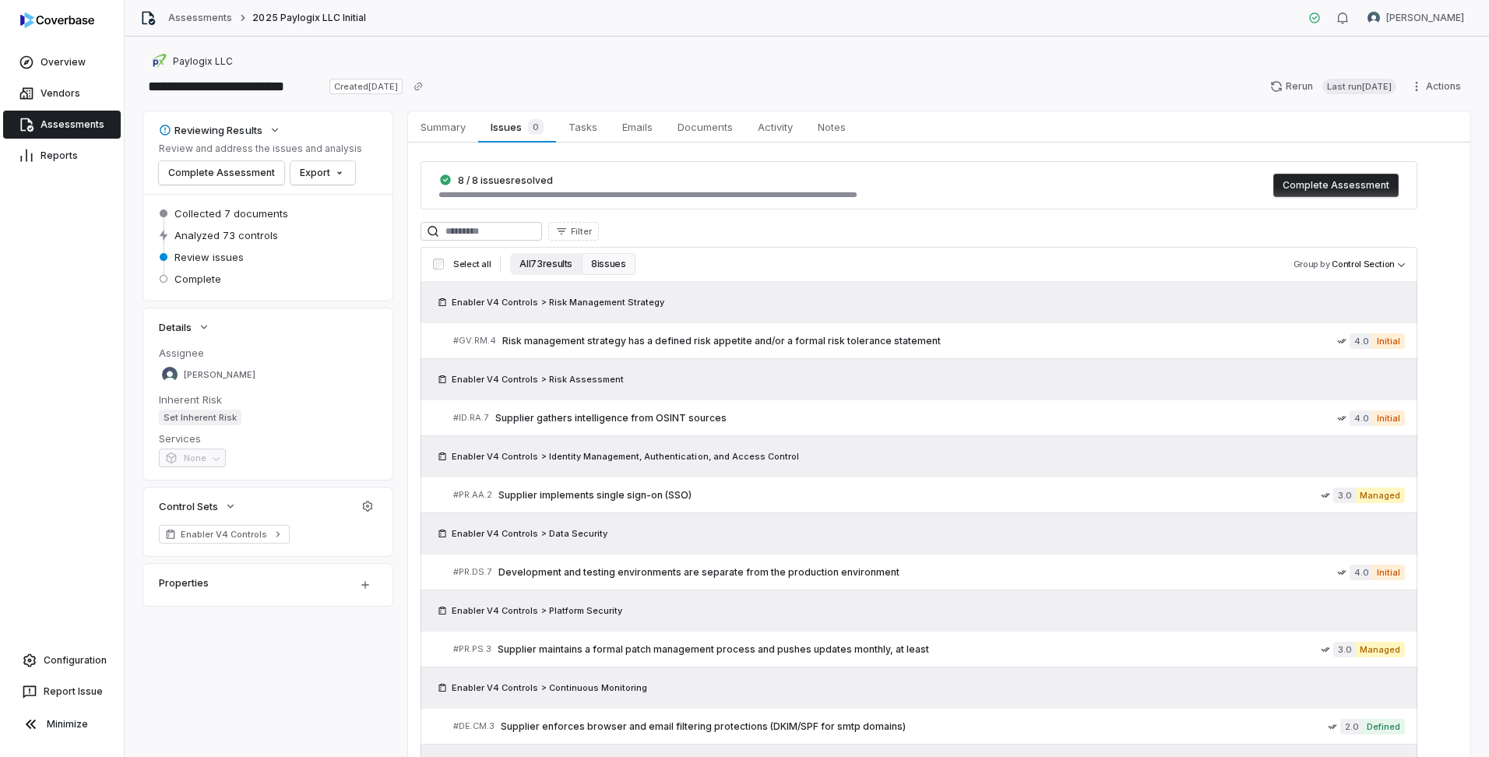
click at [556, 257] on button "All 73 results" at bounding box center [546, 264] width 72 height 22
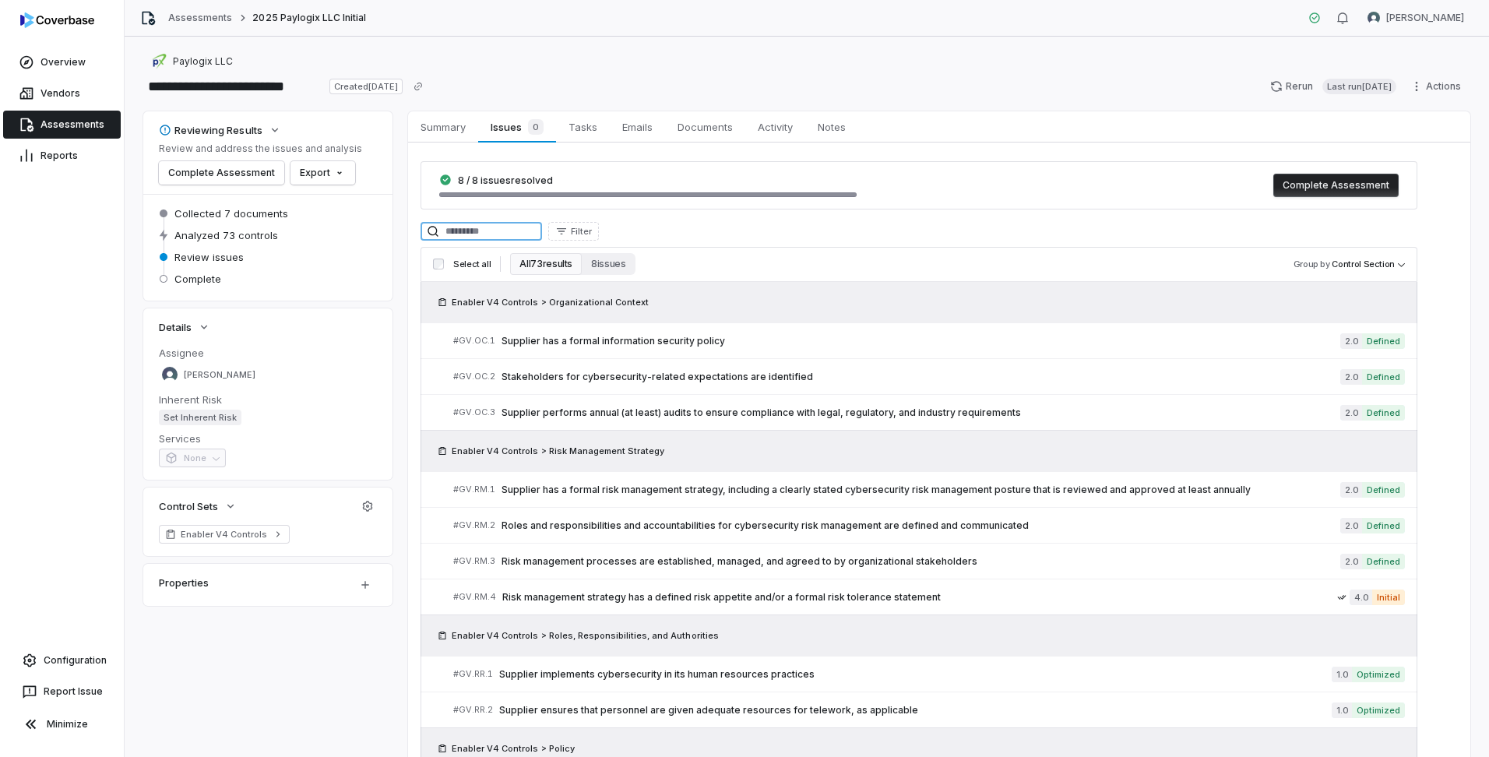
click at [502, 232] on input at bounding box center [482, 231] width 122 height 19
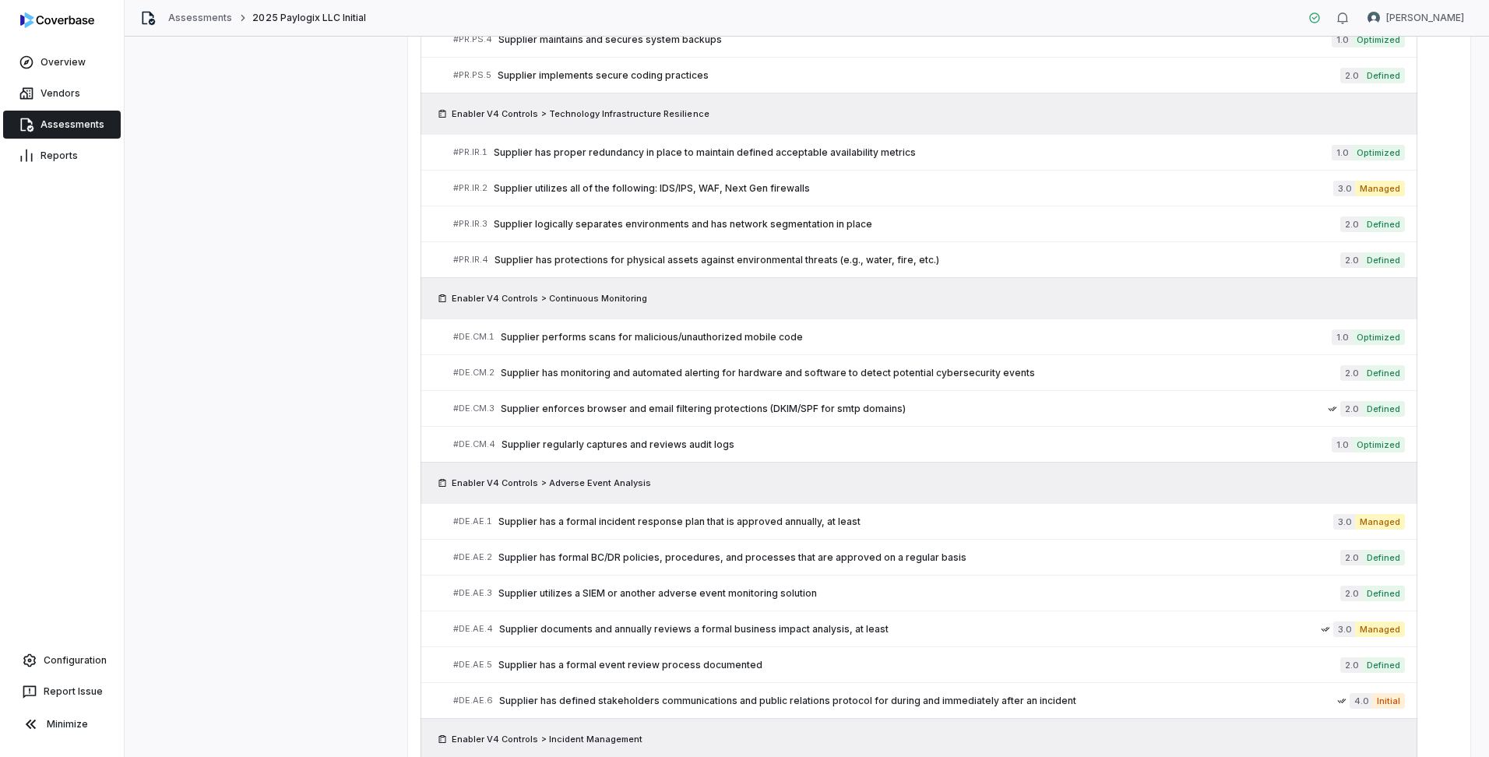
scroll to position [2910, 0]
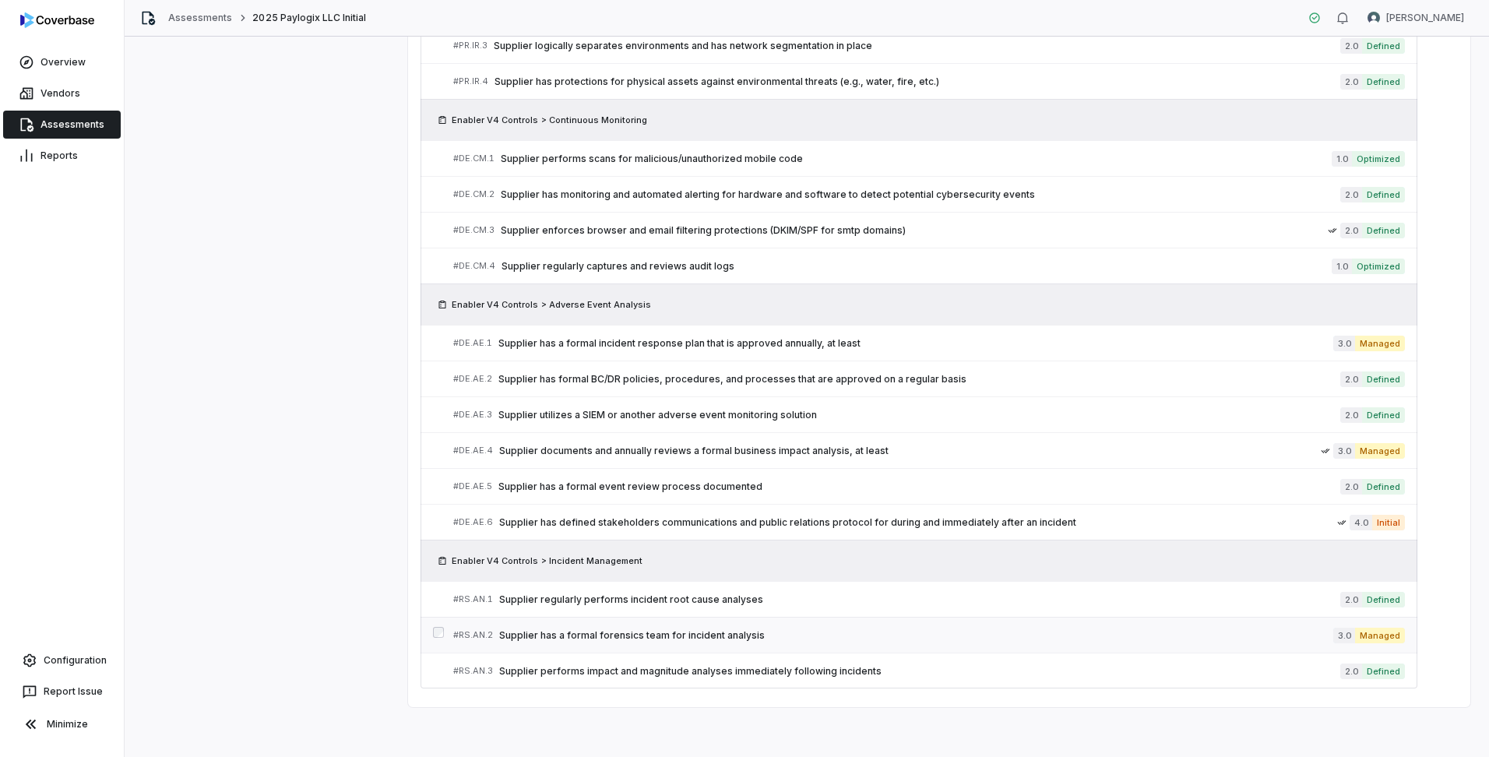
click at [611, 633] on span "Supplier has a formal forensics team for incident analysis" at bounding box center [916, 635] width 834 height 12
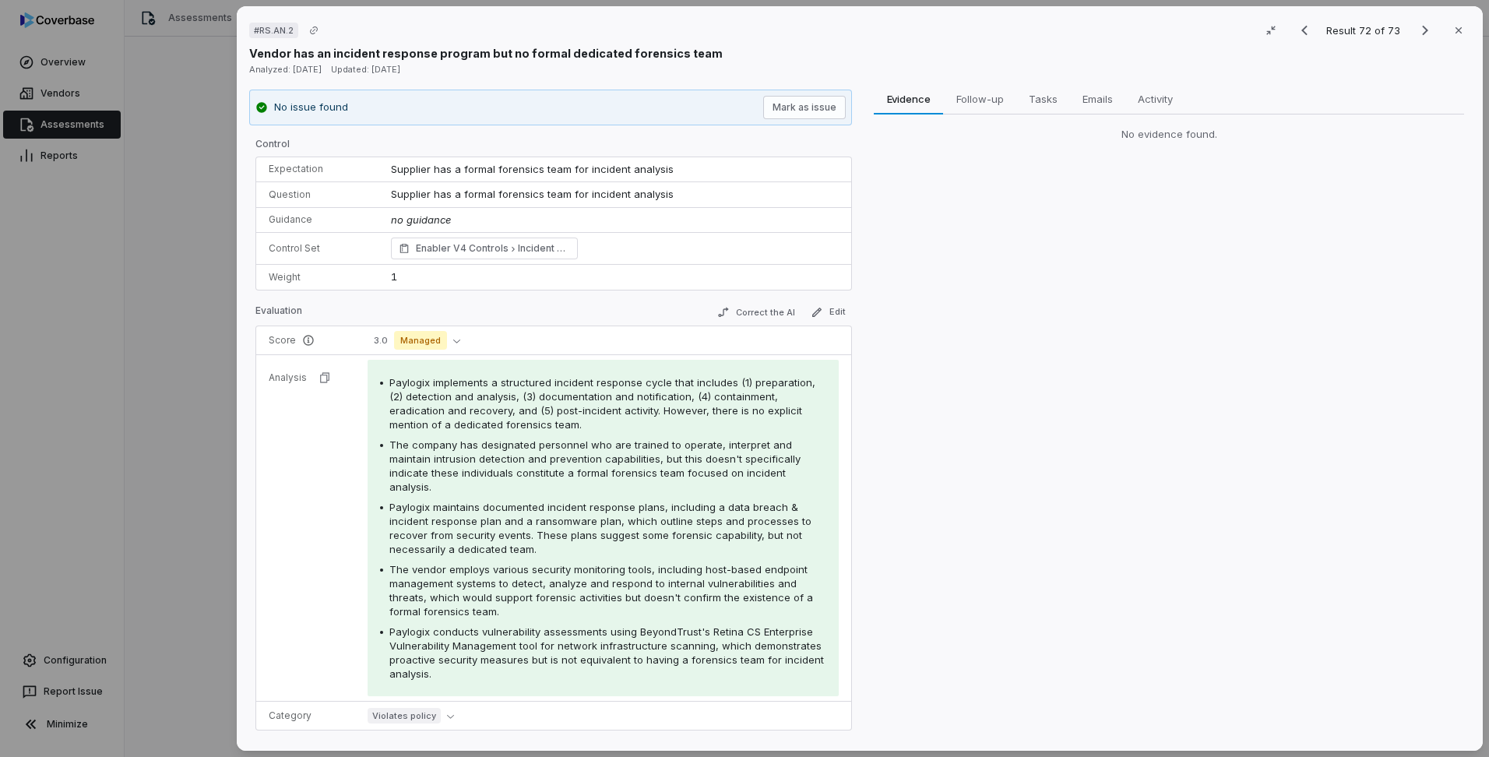
scroll to position [92, 0]
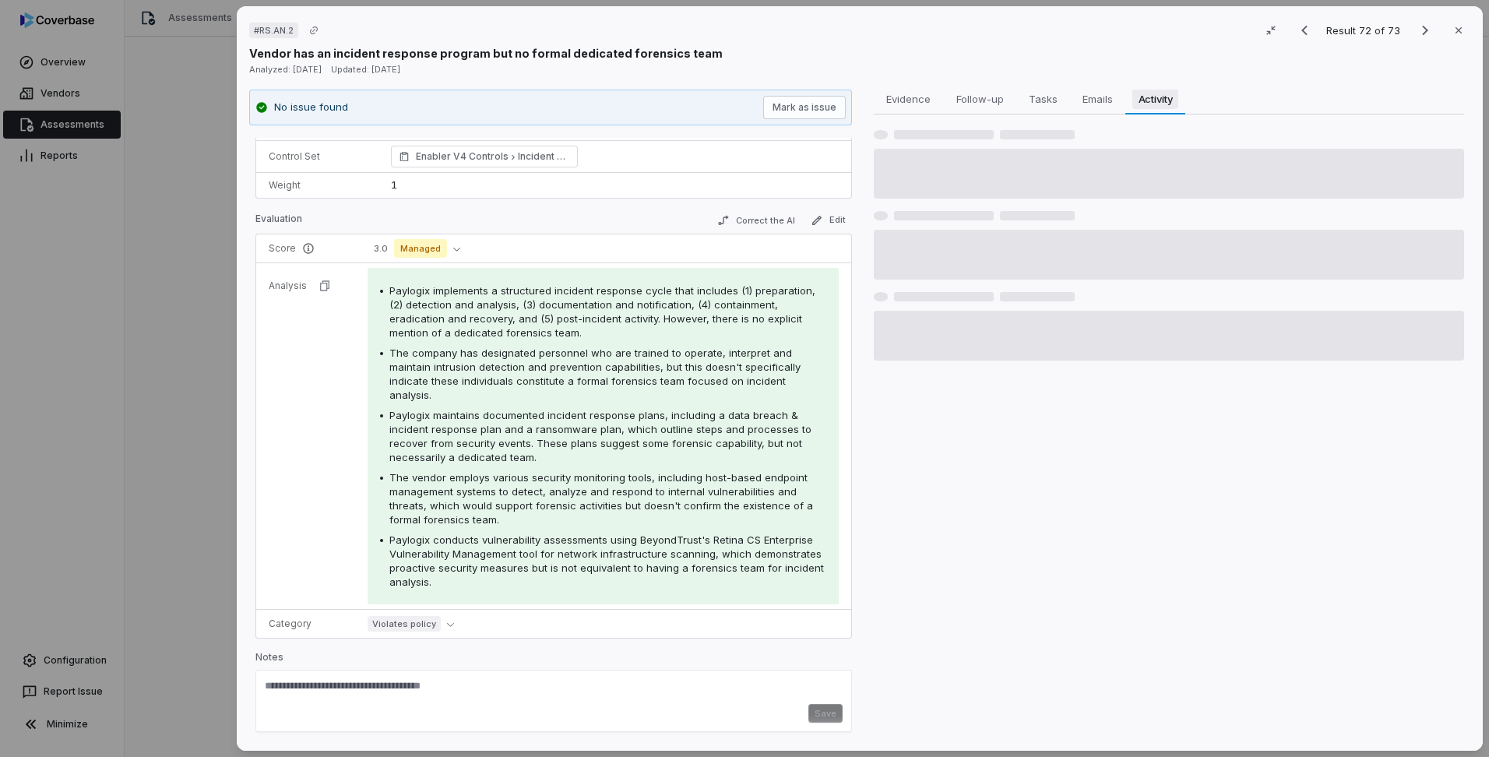
click at [1158, 106] on span "Activity" at bounding box center [1156, 99] width 47 height 20
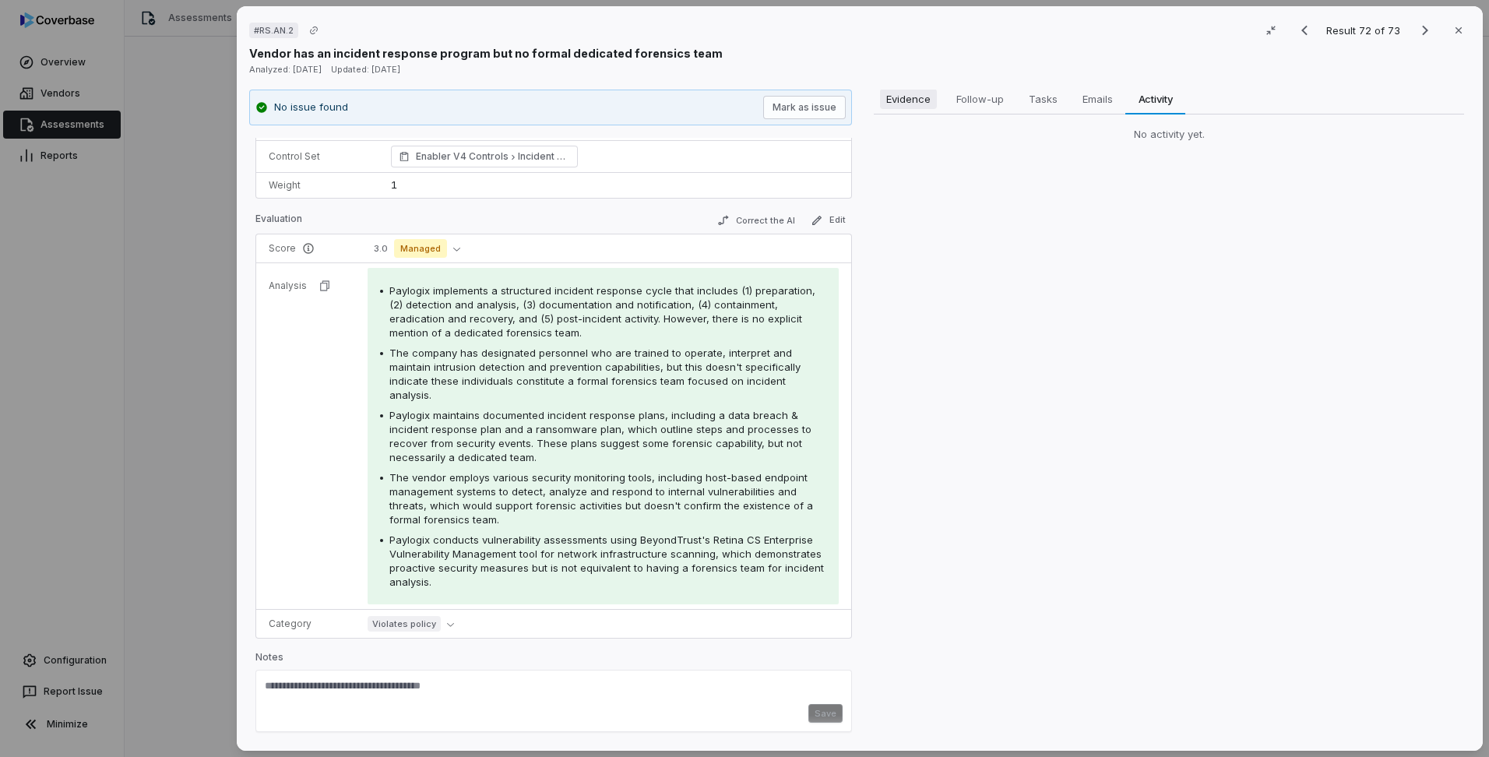
click at [922, 107] on span "Evidence" at bounding box center [908, 99] width 57 height 20
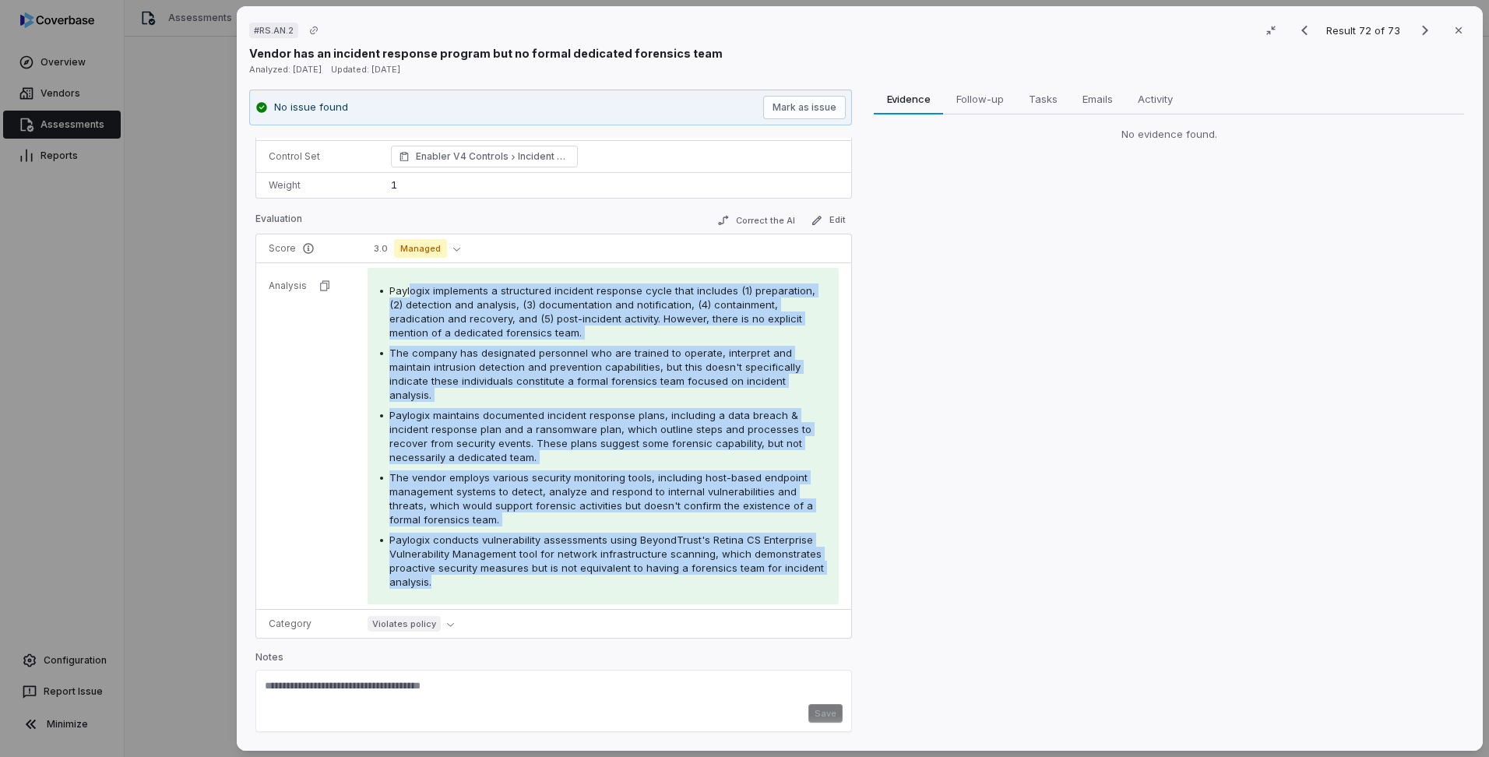
drag, startPoint x: 453, startPoint y: 580, endPoint x: 405, endPoint y: 291, distance: 292.1
click at [405, 291] on div "Paylogix implements a structured incident response cycle that includes (1) prep…" at bounding box center [603, 436] width 446 height 305
drag, startPoint x: 405, startPoint y: 291, endPoint x: 425, endPoint y: 348, distance: 60.1
click at [425, 348] on span "The company has designated personnel who are trained to operate, interpret and …" at bounding box center [595, 374] width 411 height 55
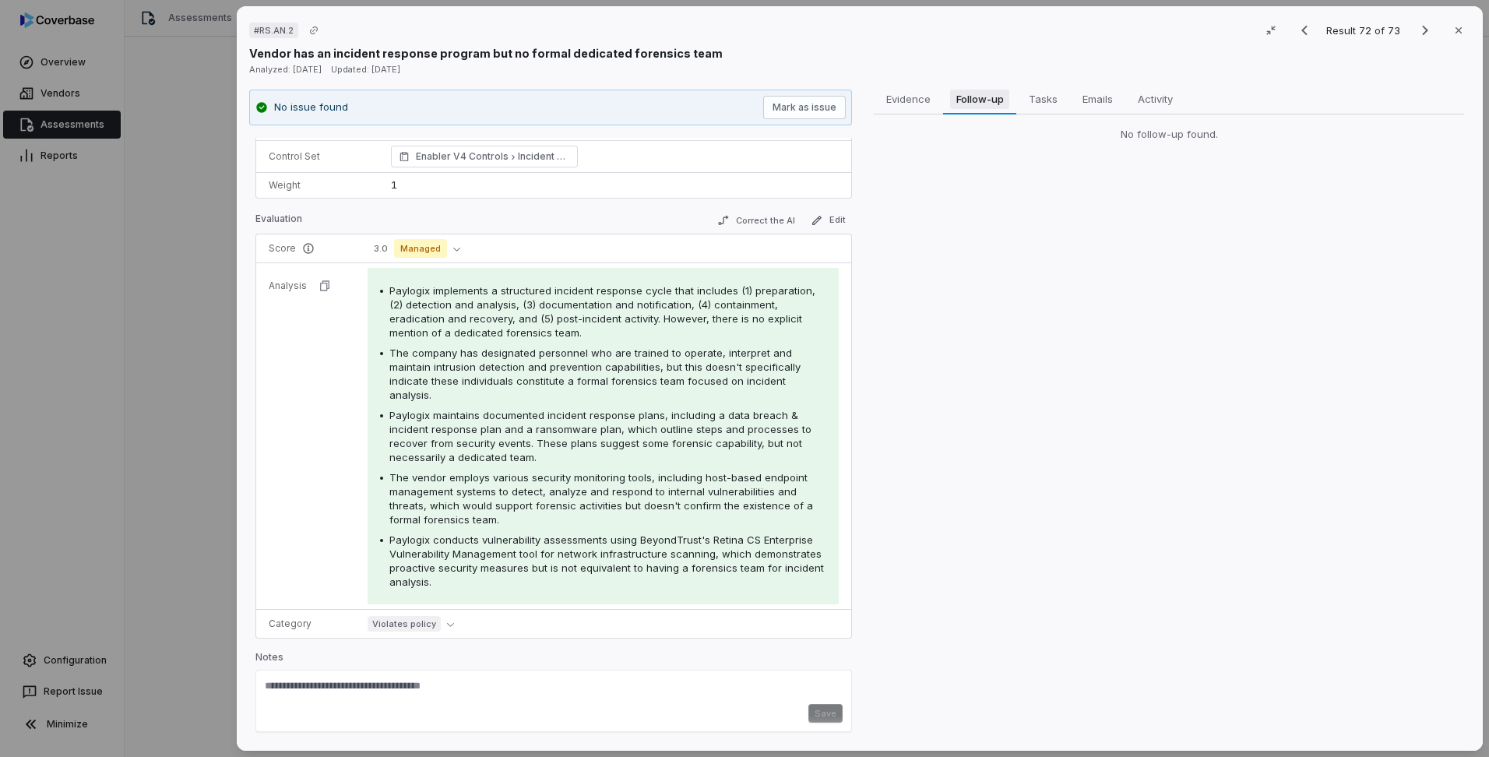
click at [991, 104] on span "Follow-up" at bounding box center [980, 99] width 60 height 20
click at [1046, 98] on span "Tasks" at bounding box center [1043, 99] width 41 height 20
drag, startPoint x: 1089, startPoint y: 99, endPoint x: 1143, endPoint y: 102, distance: 53.8
click at [1090, 99] on span "Emails" at bounding box center [1098, 99] width 43 height 20
drag, startPoint x: 1152, startPoint y: 104, endPoint x: 1088, endPoint y: 102, distance: 64.7
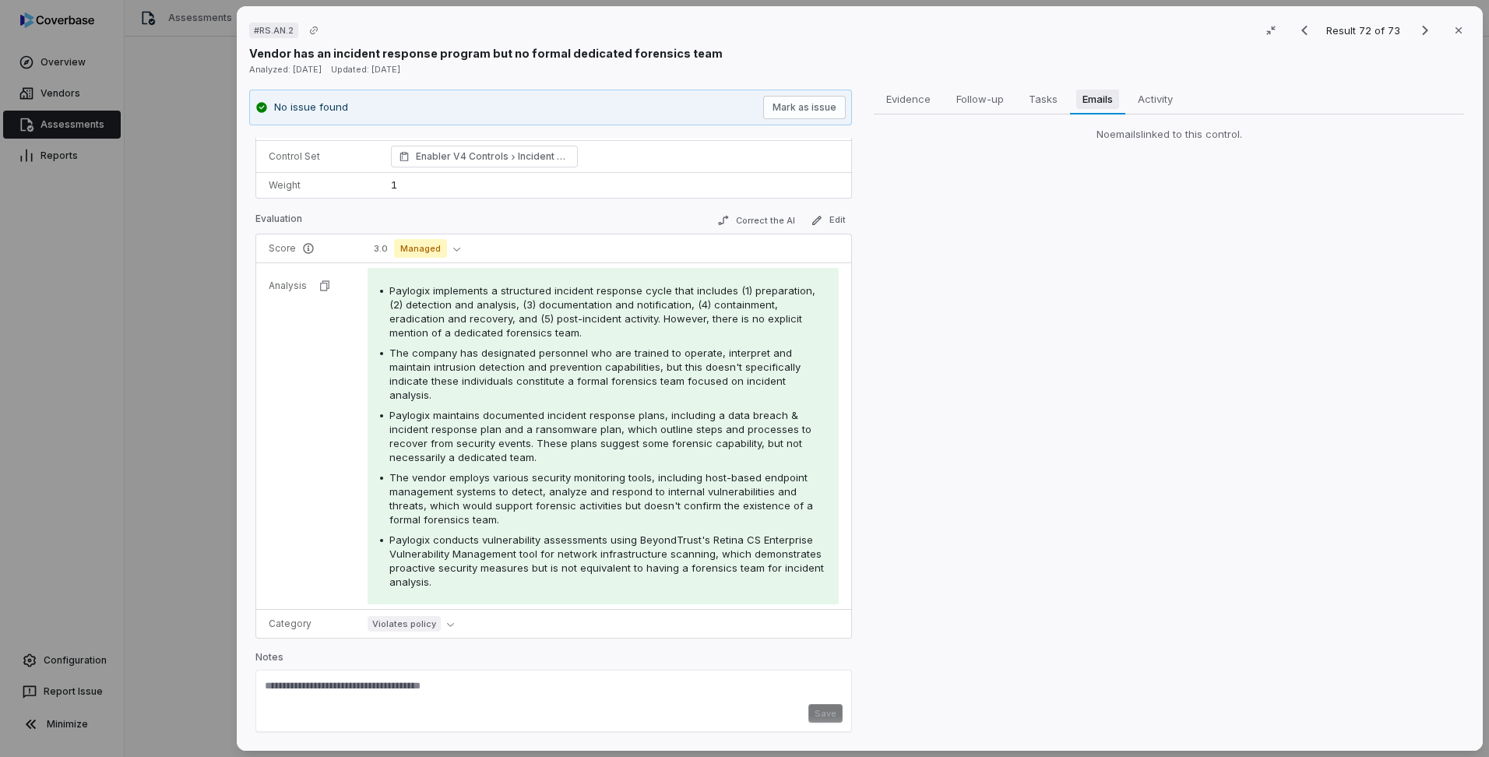
click at [1147, 104] on span "Activity" at bounding box center [1156, 99] width 48 height 20
click at [944, 92] on button "Follow-up Follow-up" at bounding box center [979, 98] width 73 height 31
click at [911, 94] on span "Evidence" at bounding box center [909, 99] width 56 height 20
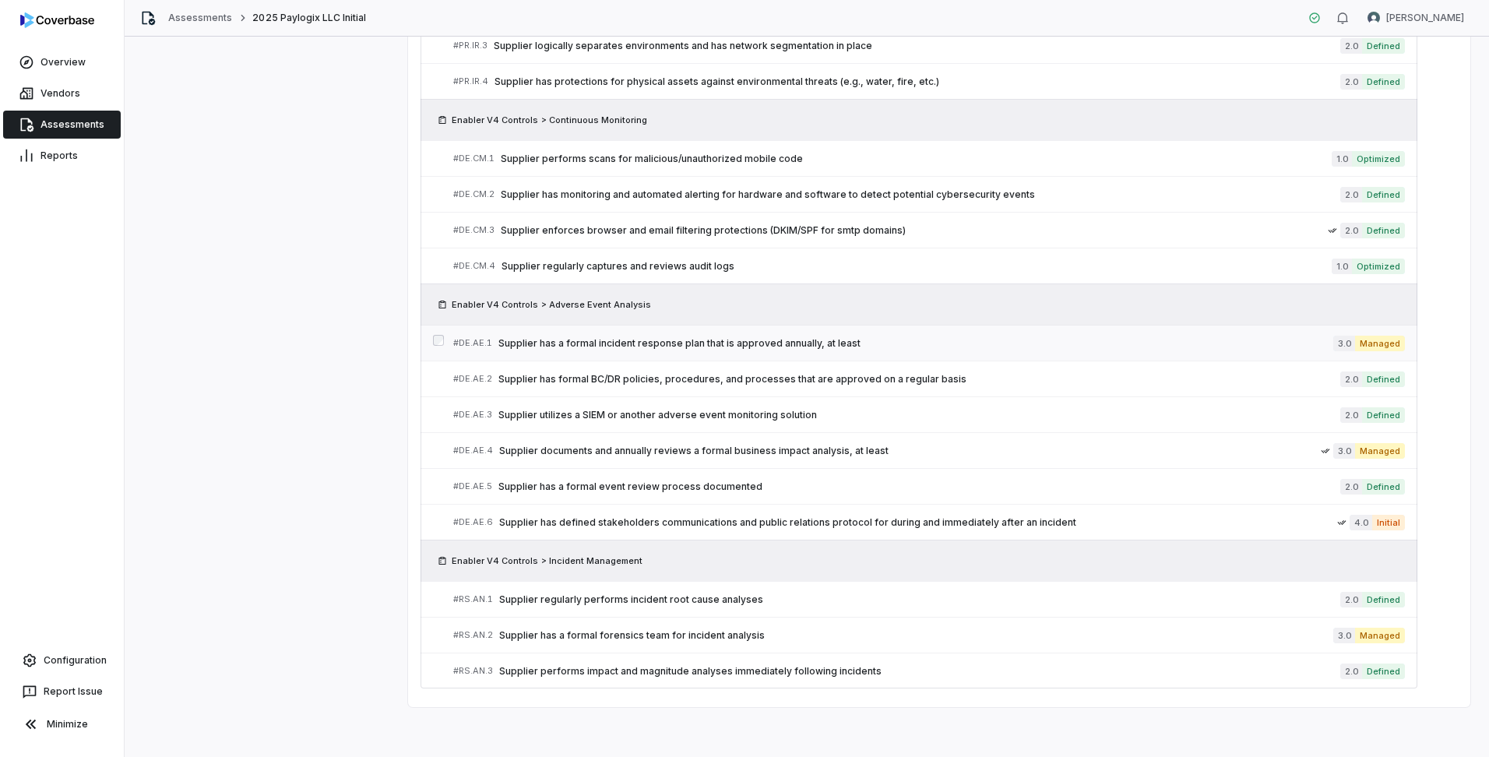
click at [733, 351] on div "# DE.AE.1 Supplier has a formal incident response plan that is approved annuall…" at bounding box center [893, 343] width 880 height 16
click at [624, 422] on div "# DE.AE.3 Supplier utilizes a SIEM or another adverse event monitoring solution" at bounding box center [896, 415] width 887 height 16
click at [929, 450] on span "Supplier documents and annually reviews a formal business impact analysis, at l…" at bounding box center [910, 451] width 822 height 12
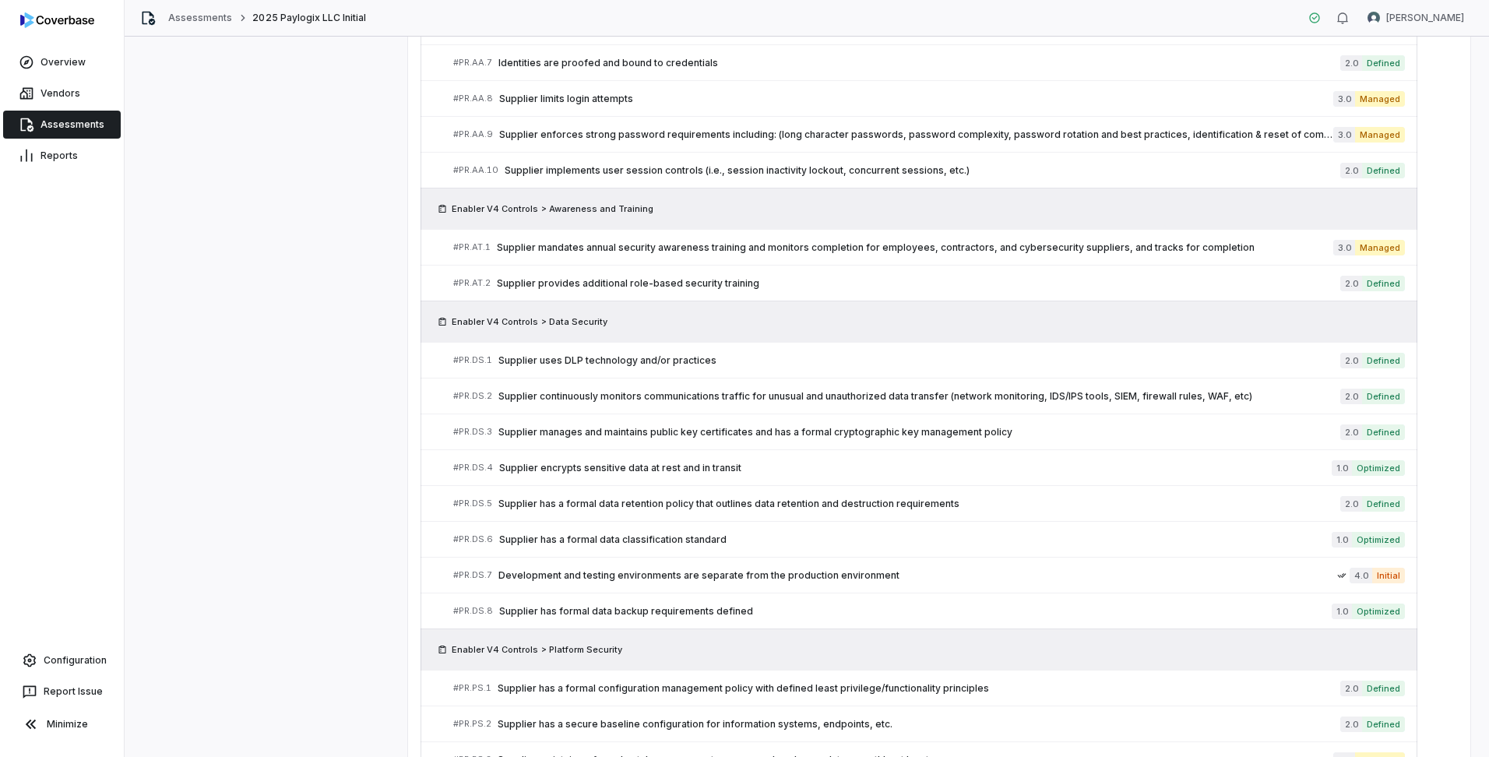
scroll to position [1586, 0]
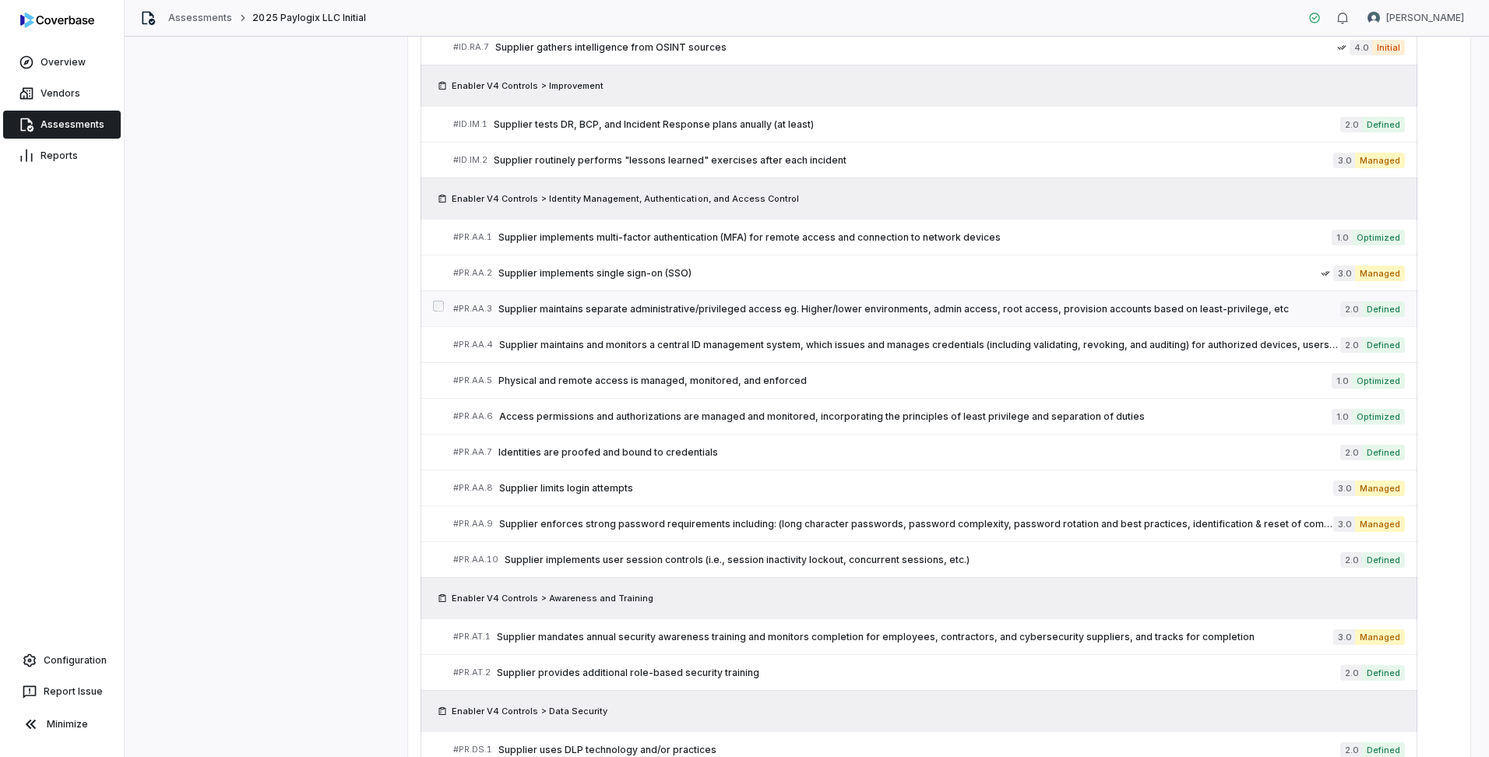
click at [691, 303] on span "Supplier maintains separate administrative/privileged access eg. Higher/lower e…" at bounding box center [920, 309] width 842 height 12
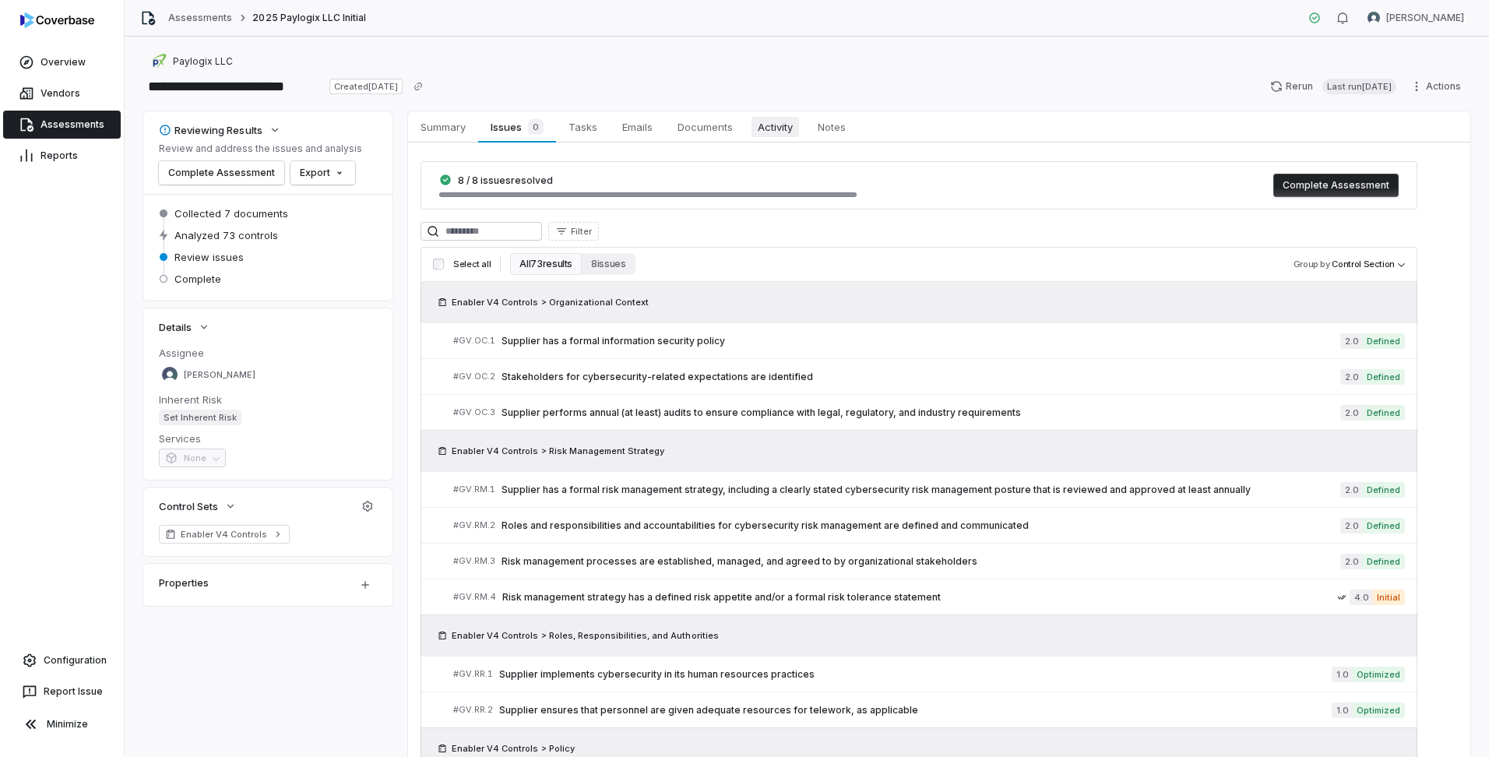
click at [778, 131] on span "Activity" at bounding box center [776, 127] width 48 height 20
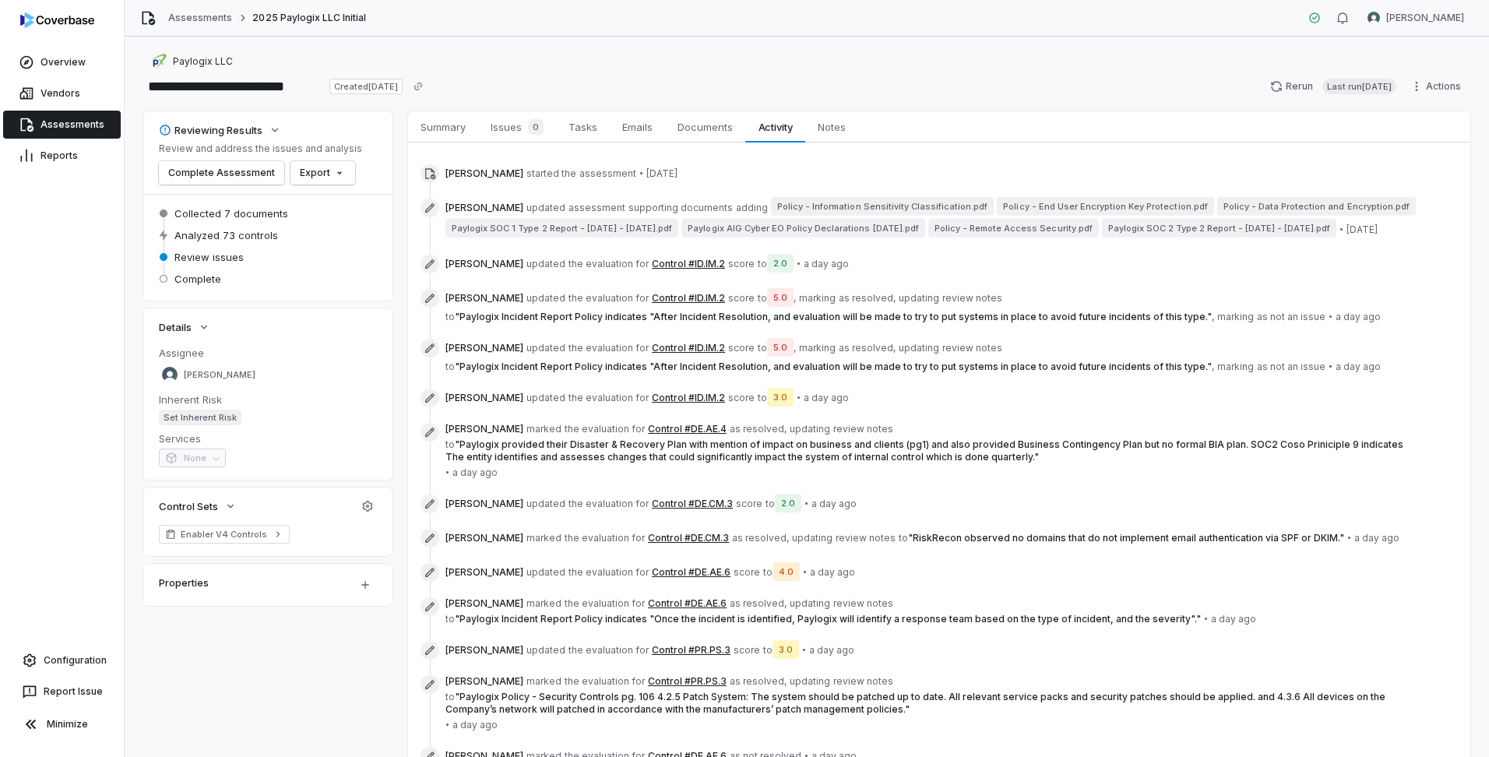
click at [669, 435] on button "Control #DE.AE.4" at bounding box center [687, 429] width 79 height 12
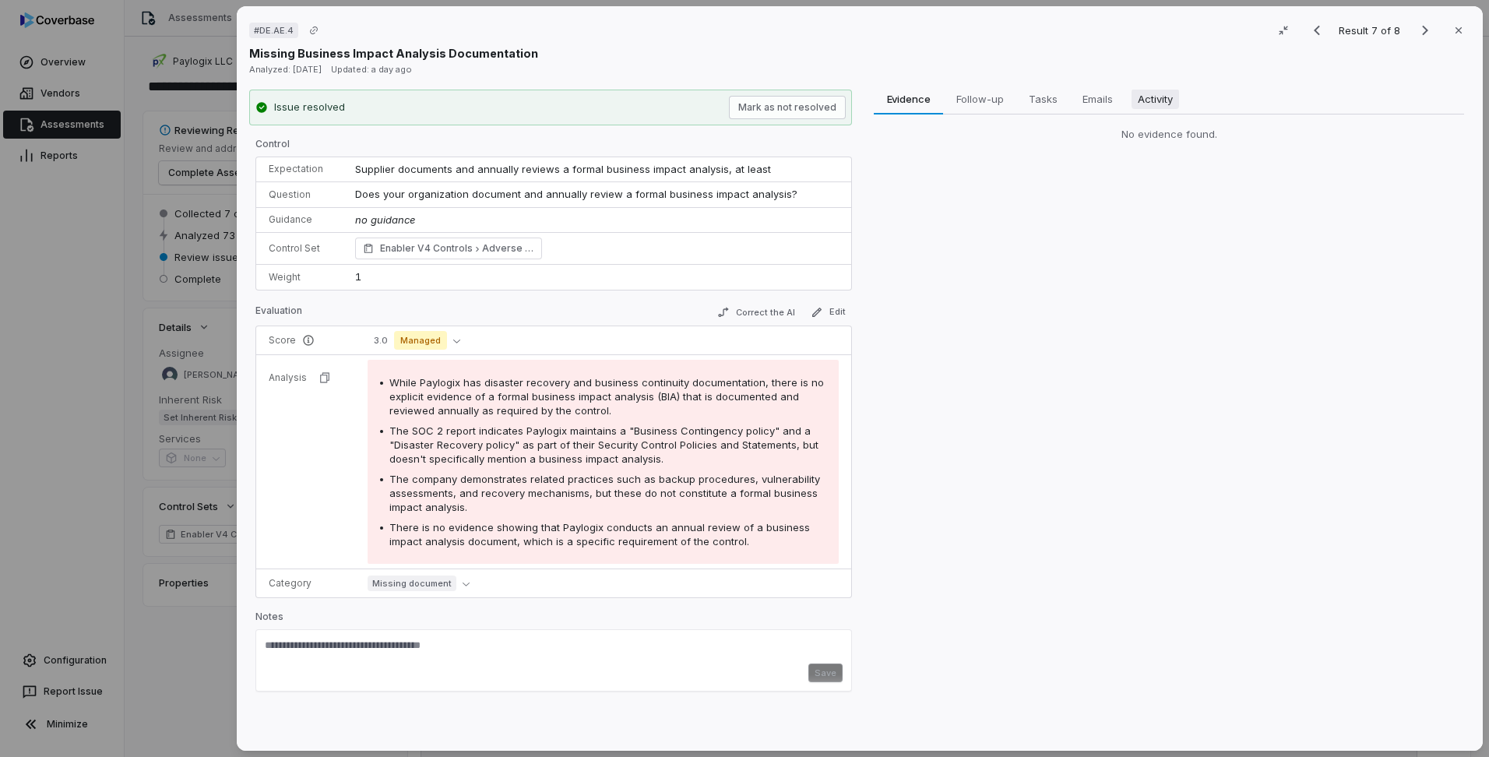
click at [1162, 95] on span "Activity" at bounding box center [1156, 99] width 48 height 20
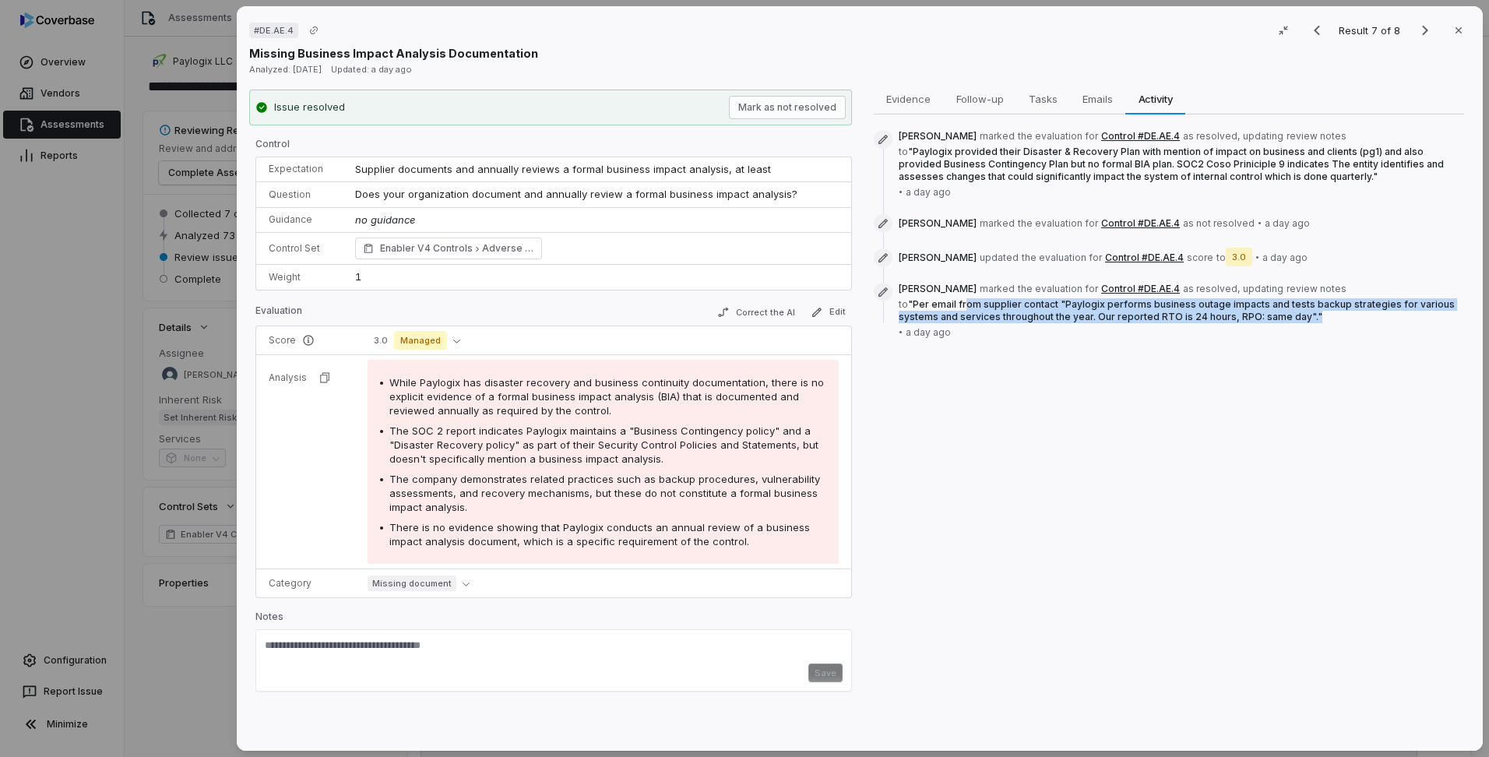
drag, startPoint x: 971, startPoint y: 319, endPoint x: 1338, endPoint y: 323, distance: 366.9
click at [1338, 323] on span "[PERSON_NAME] marked the evaluation for Control #DE.AE.4 as resolved , updating…" at bounding box center [1182, 311] width 566 height 56
drag, startPoint x: 145, startPoint y: 330, endPoint x: 194, endPoint y: 330, distance: 49.1
click at [144, 330] on div "# DE.AE.4 Result 7 of 8 Close Missing Business Impact Analysis Documentation An…" at bounding box center [744, 378] width 1489 height 757
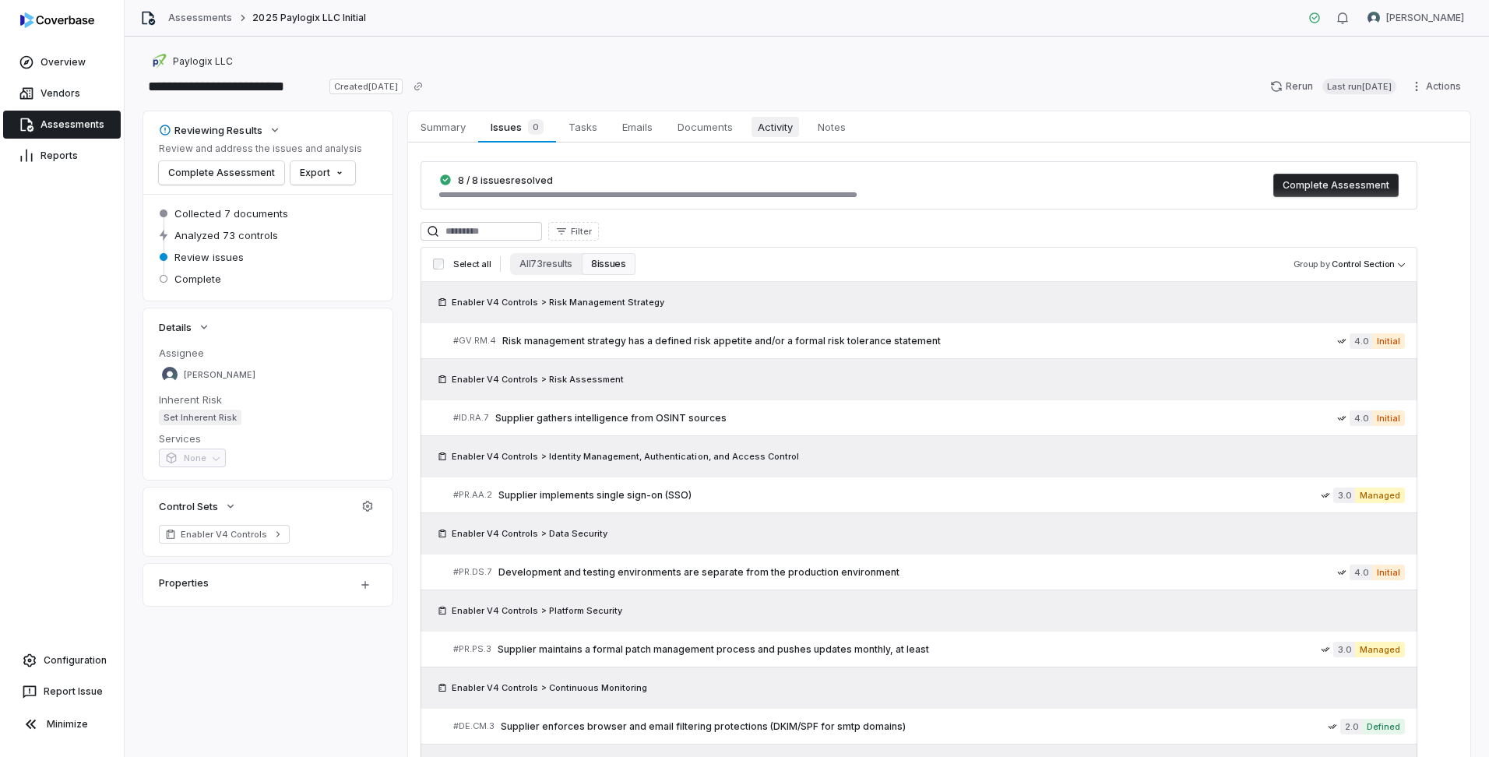
click at [782, 127] on span "Activity" at bounding box center [776, 127] width 48 height 20
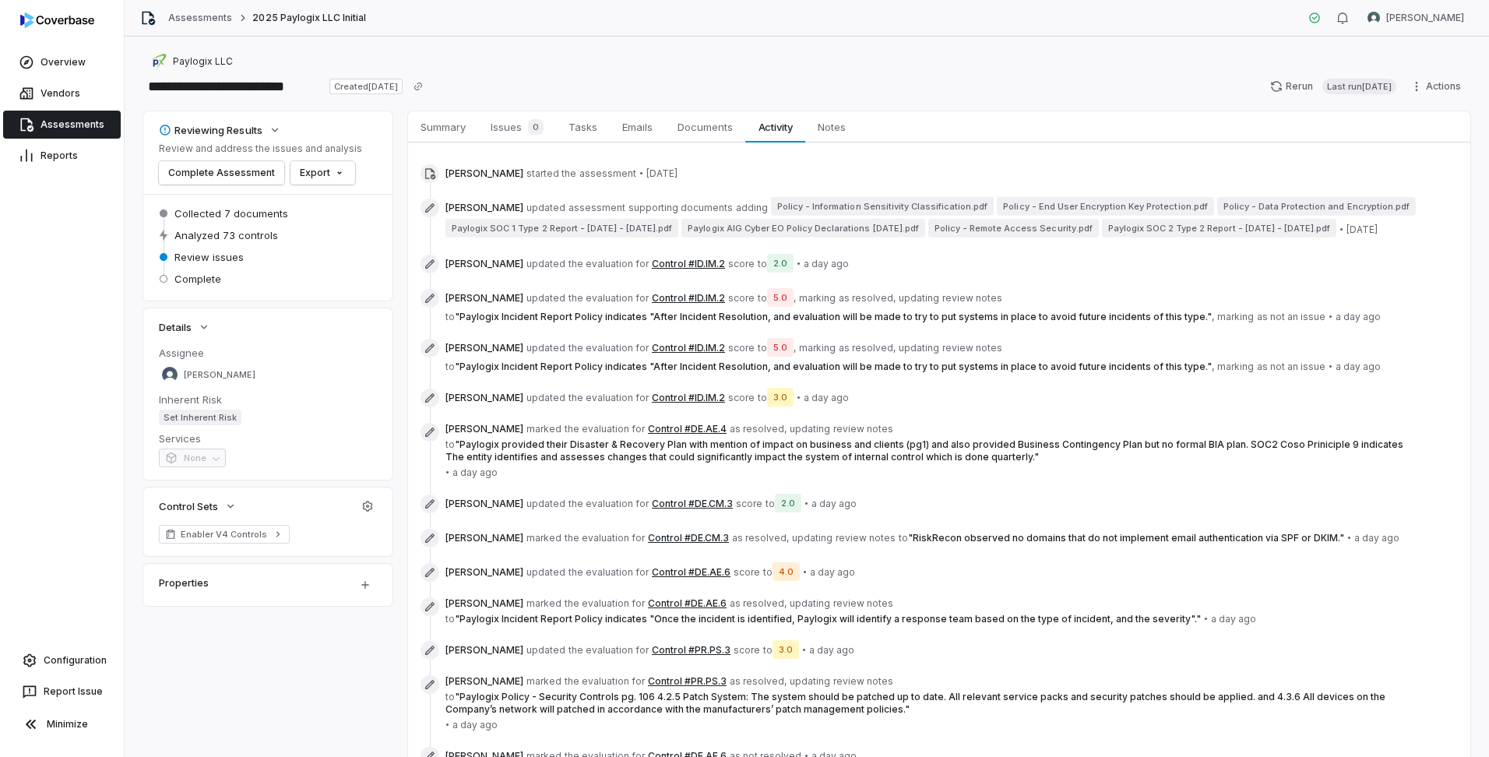
scroll to position [605, 0]
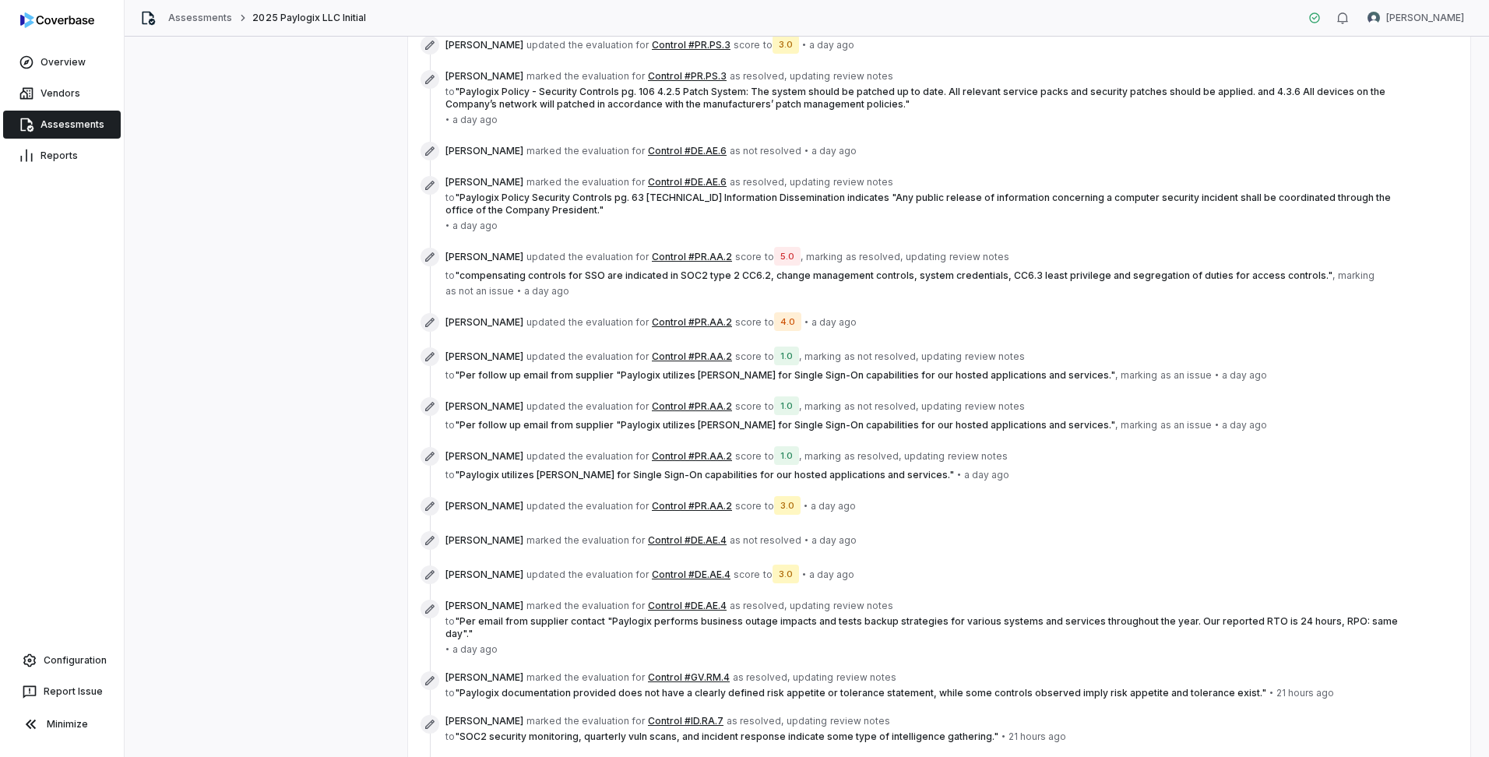
click at [446, 363] on span "[PERSON_NAME]" at bounding box center [485, 357] width 78 height 12
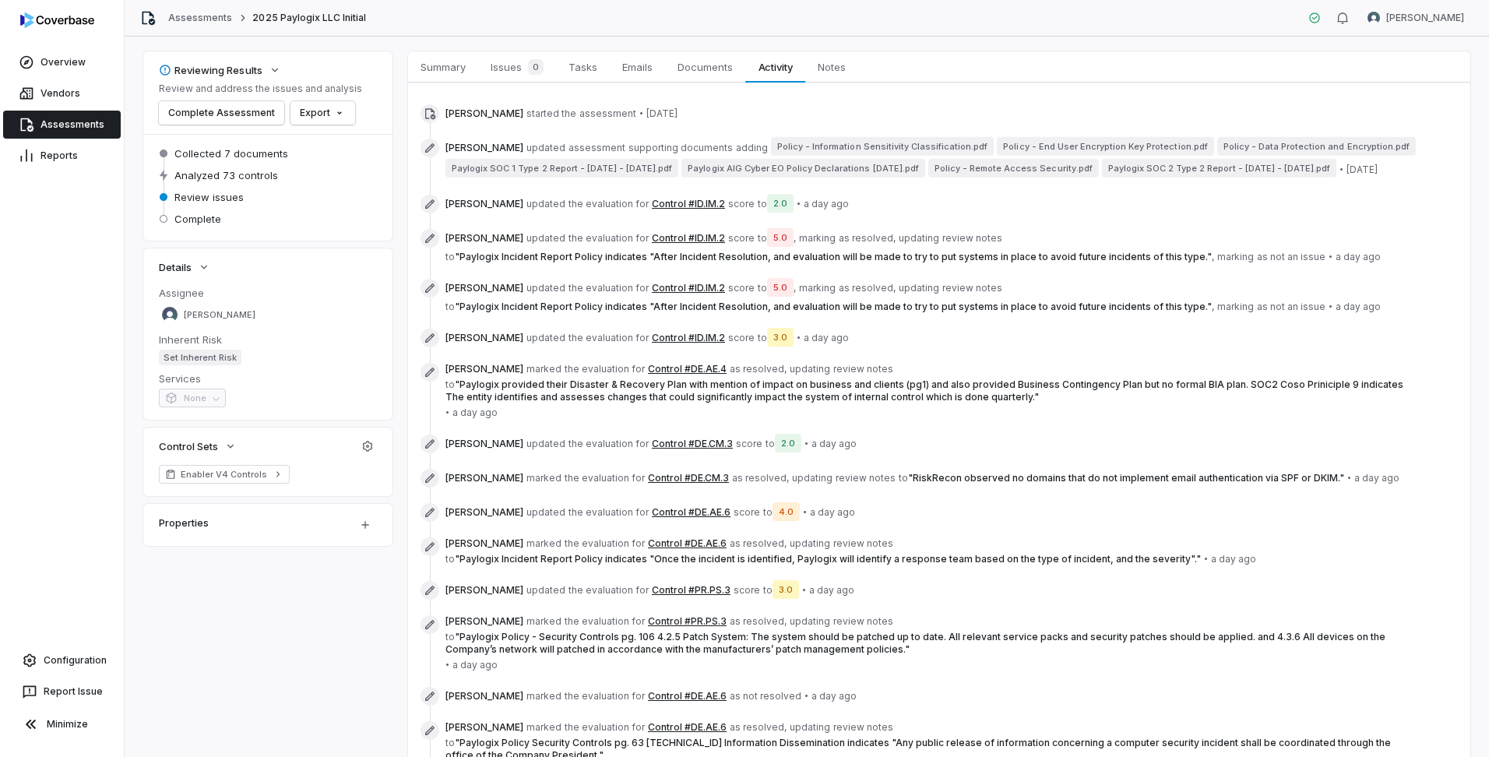
scroll to position [0, 0]
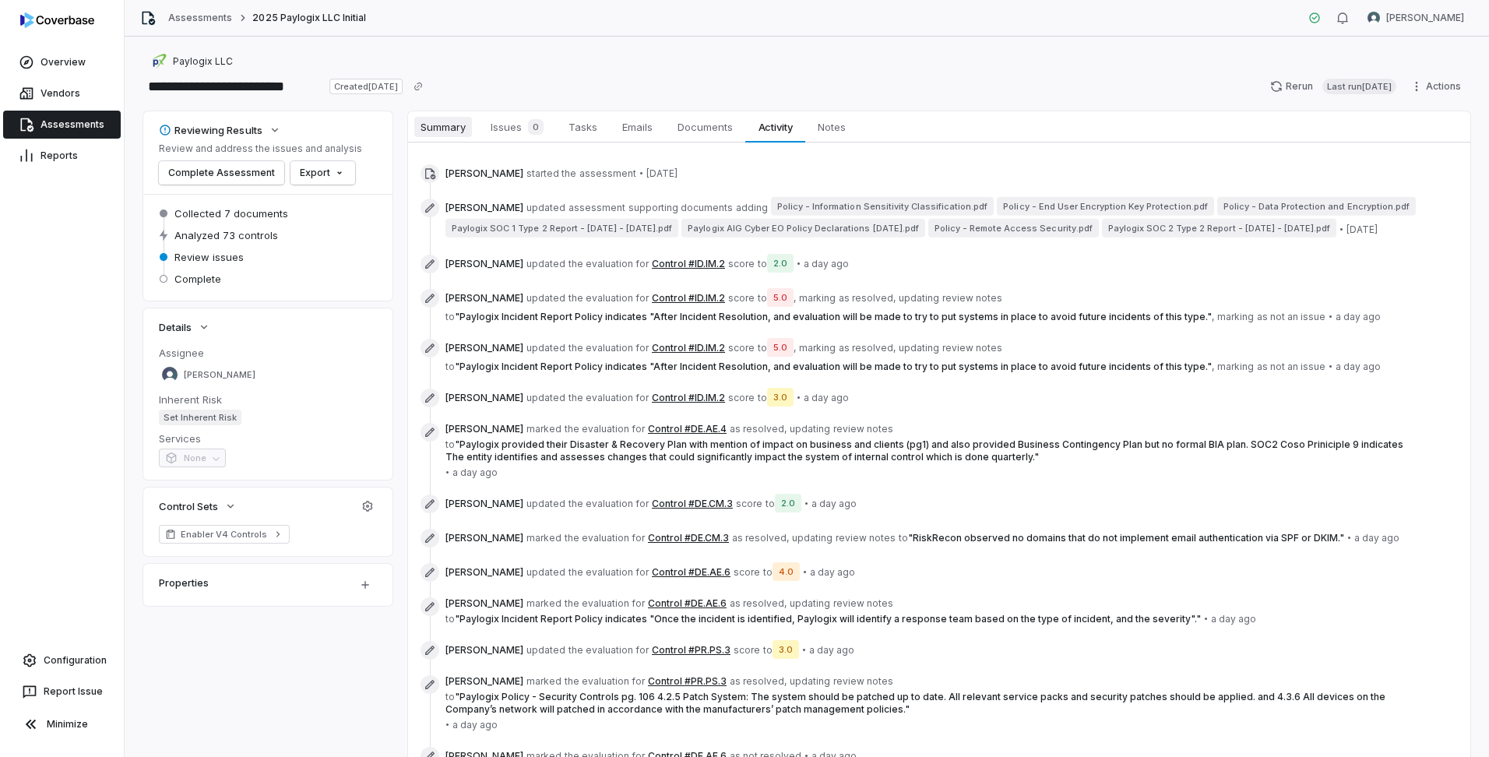
click at [446, 133] on span "Summary" at bounding box center [443, 127] width 58 height 20
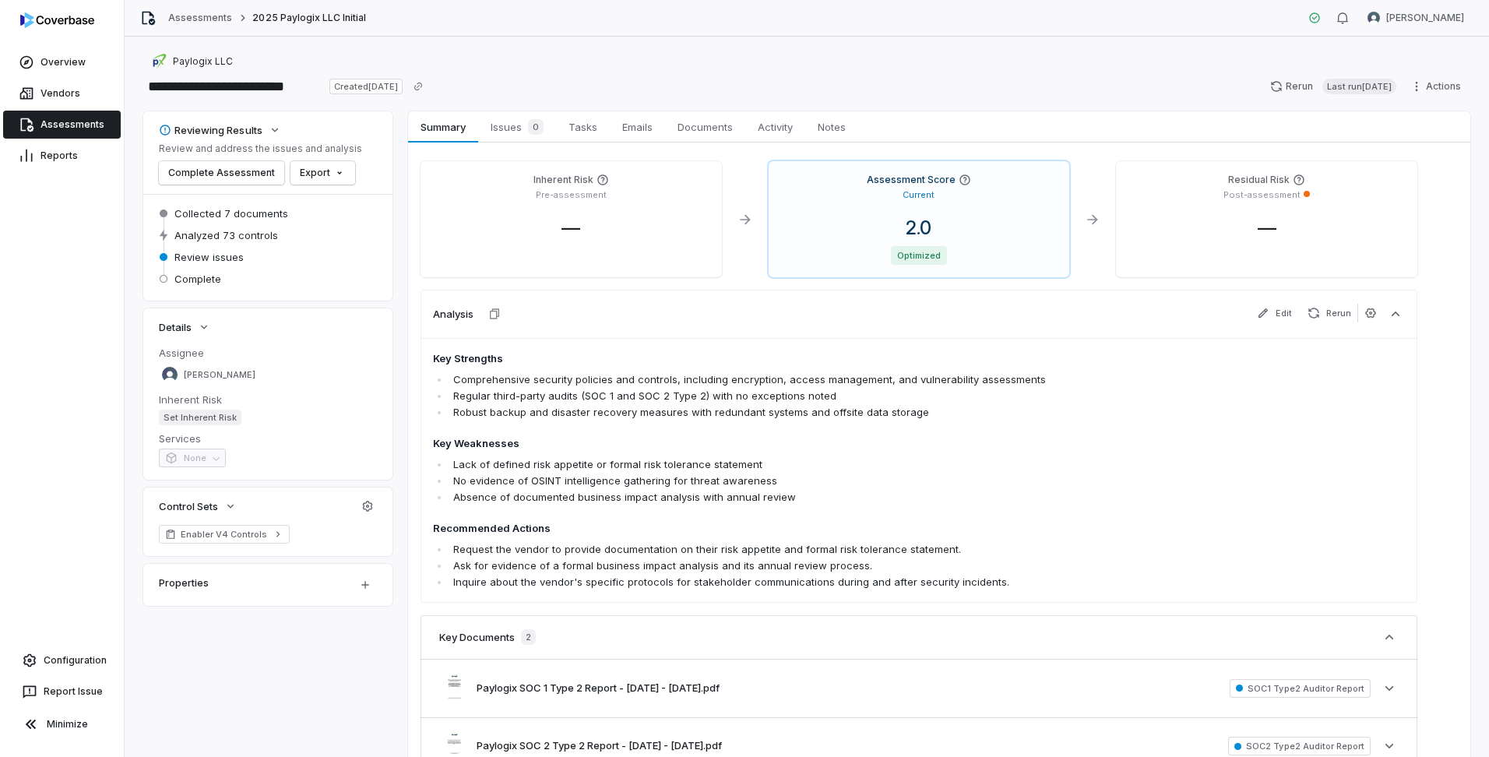
click at [70, 119] on link "Assessments" at bounding box center [62, 125] width 118 height 28
